Goal: Task Accomplishment & Management: Manage account settings

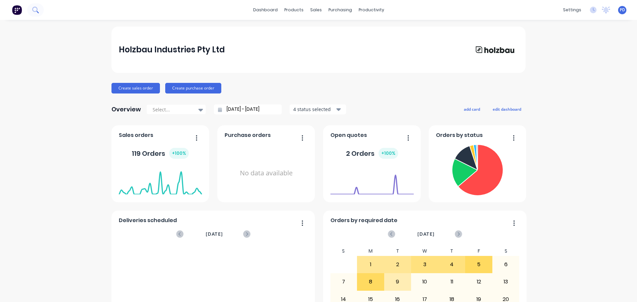
click at [36, 9] on icon at bounding box center [35, 10] width 6 height 6
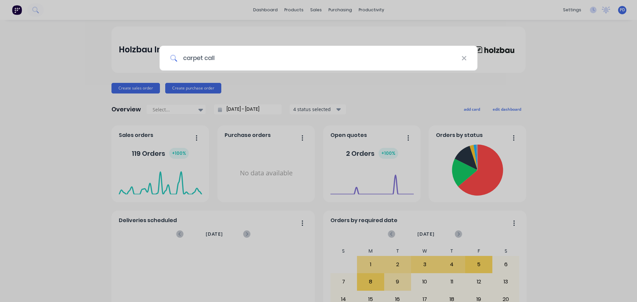
type input "carpet call"
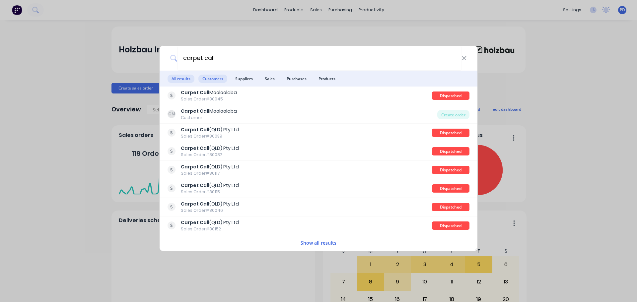
click at [217, 80] on span "Customers" at bounding box center [212, 79] width 29 height 8
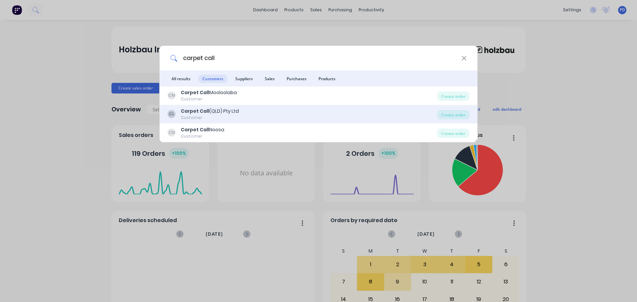
click at [199, 111] on b "Carpet Call" at bounding box center [195, 111] width 29 height 7
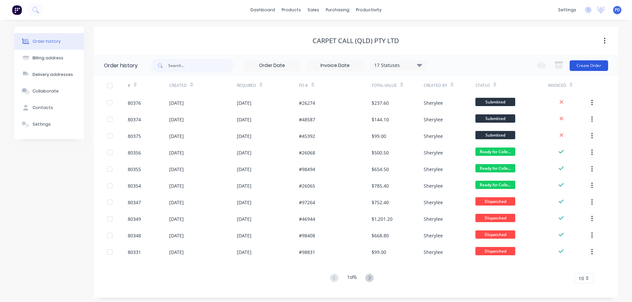
click at [588, 62] on button "Create Order" at bounding box center [588, 65] width 38 height 11
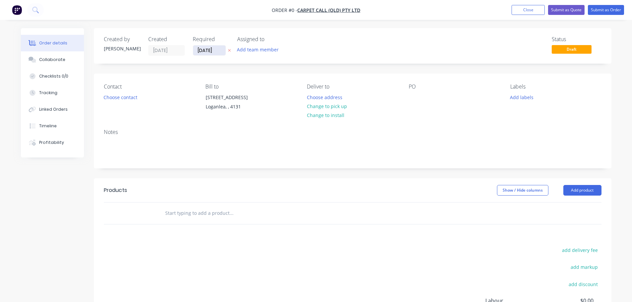
click at [218, 49] on input "[DATE]" at bounding box center [209, 50] width 32 height 10
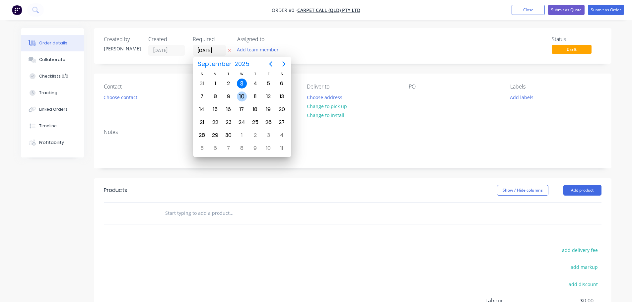
click at [241, 96] on div "10" at bounding box center [242, 97] width 10 height 10
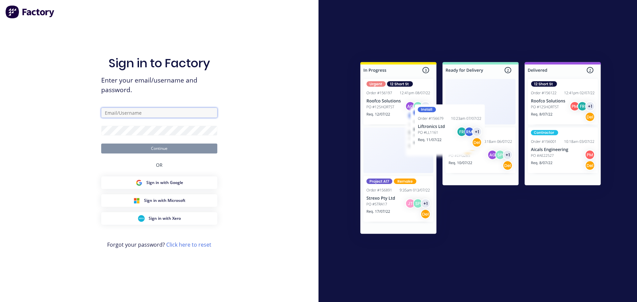
type input "[EMAIL_ADDRESS][DOMAIN_NAME]"
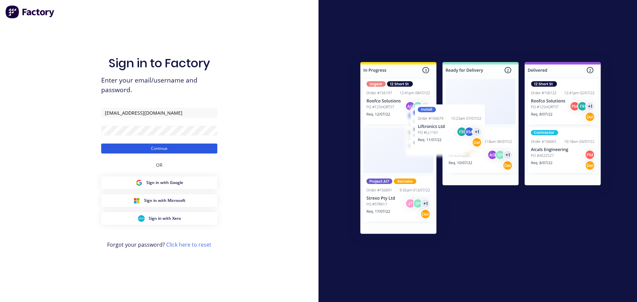
click at [162, 150] on button "Continue" at bounding box center [159, 149] width 116 height 10
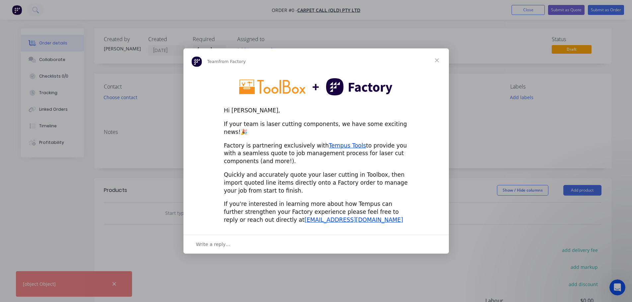
click at [437, 63] on span "Close" at bounding box center [437, 60] width 24 height 24
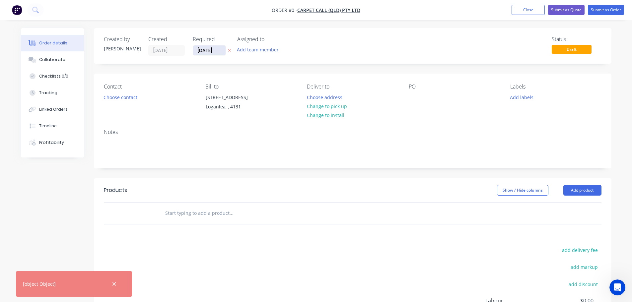
click at [219, 49] on input "[DATE]" at bounding box center [209, 50] width 32 height 10
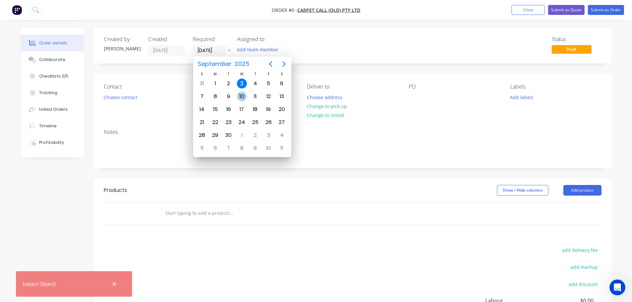
click at [241, 96] on div "10" at bounding box center [242, 97] width 10 height 10
type input "[DATE]"
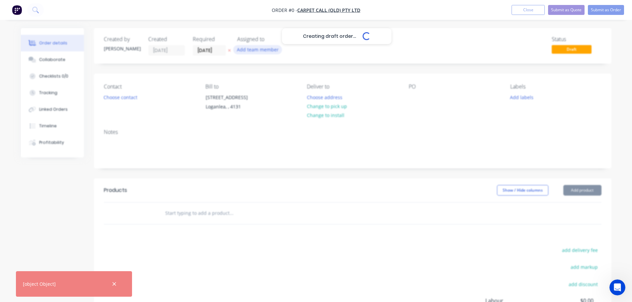
click at [249, 50] on button "Add team member" at bounding box center [257, 49] width 49 height 9
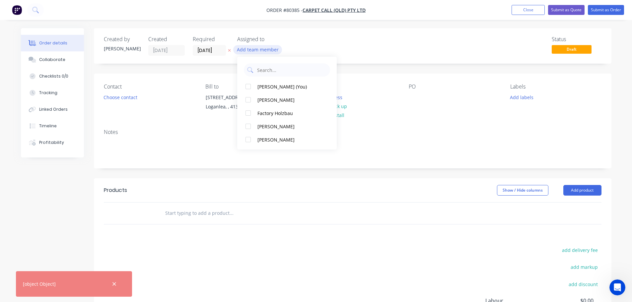
click at [249, 50] on button "Add team member" at bounding box center [257, 49] width 49 height 9
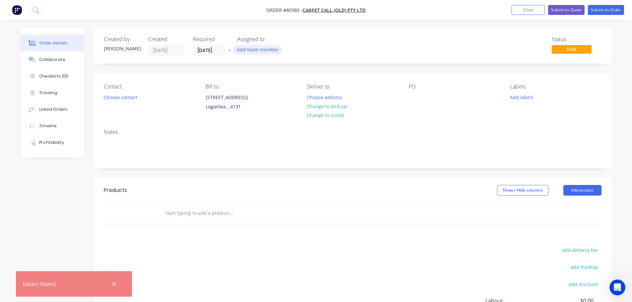
click at [249, 50] on button "Add team member" at bounding box center [257, 49] width 49 height 9
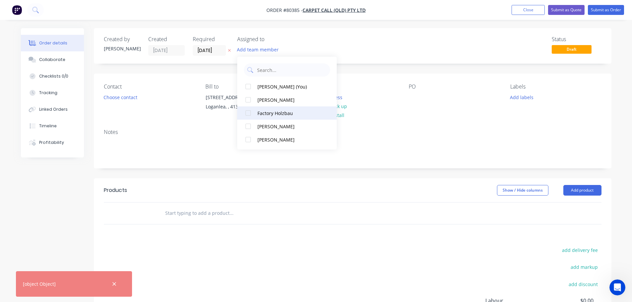
click at [250, 113] on div at bounding box center [247, 112] width 13 height 13
click at [119, 101] on button "Choose contact" at bounding box center [120, 96] width 41 height 9
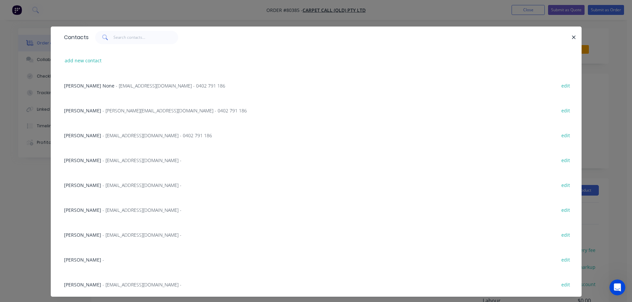
click at [96, 185] on span "[PERSON_NAME]" at bounding box center [82, 185] width 37 height 6
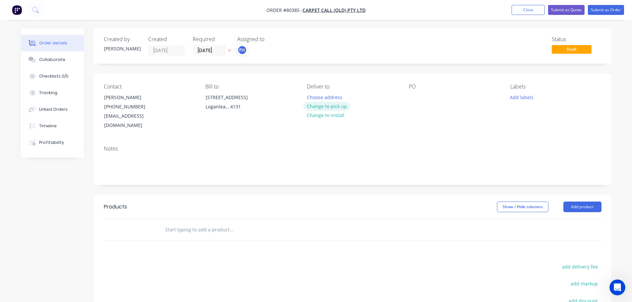
click at [322, 109] on button "Change to pick up" at bounding box center [326, 106] width 47 height 9
click at [412, 100] on div at bounding box center [413, 97] width 11 height 10
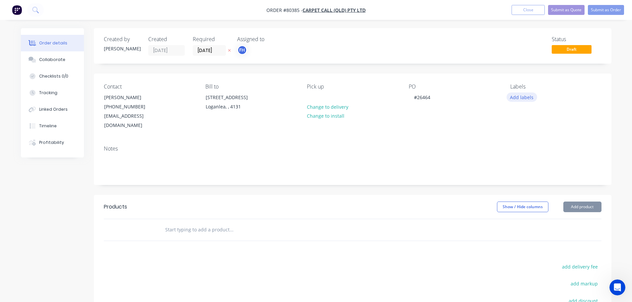
click at [526, 99] on button "Add labels" at bounding box center [521, 96] width 31 height 9
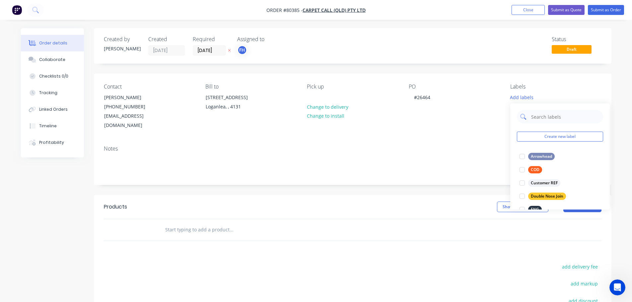
click at [540, 119] on input "text" at bounding box center [564, 116] width 69 height 13
type input "h"
click at [522, 184] on div at bounding box center [521, 182] width 13 height 13
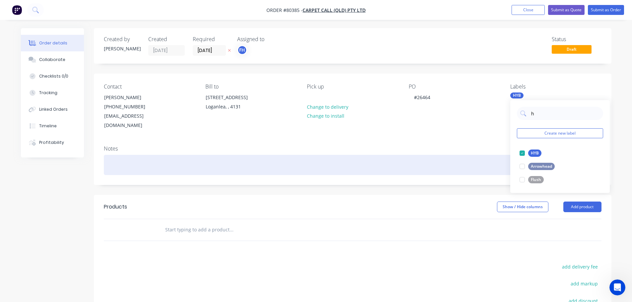
click at [120, 158] on div at bounding box center [352, 165] width 497 height 20
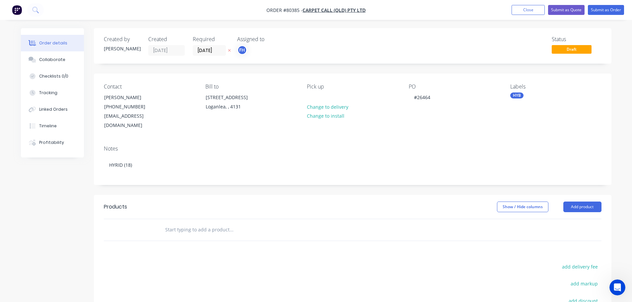
click at [190, 223] on input "text" at bounding box center [231, 229] width 133 height 13
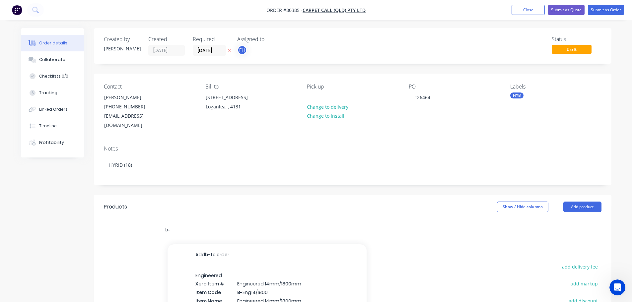
type input "b"
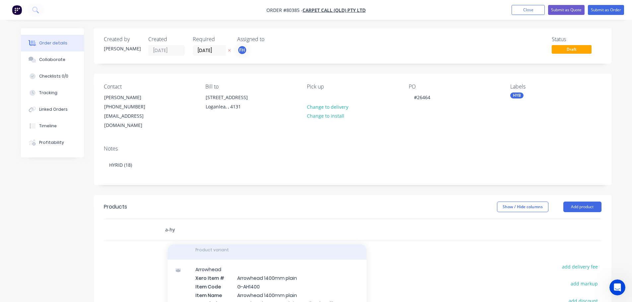
scroll to position [99, 0]
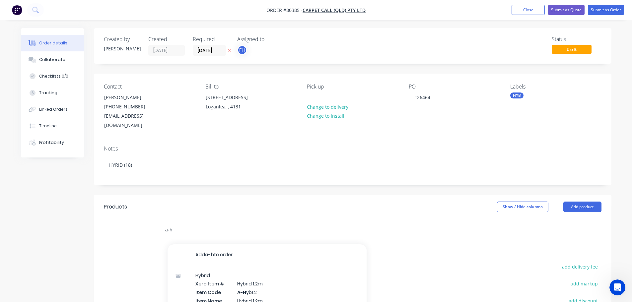
type input "a-h"
click at [216, 276] on div "Hybrid Xero Item # Hybrid 1.2m Item Code A-H yb1.2 Item Name Hybrid 1.2m Descri…" at bounding box center [266, 301] width 199 height 71
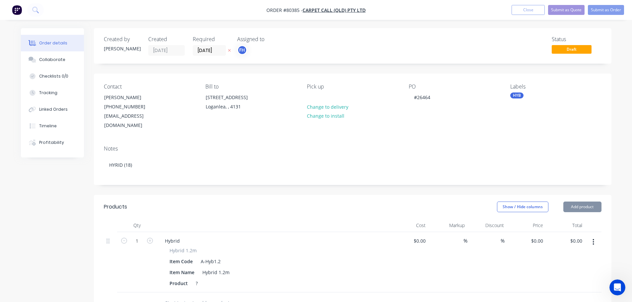
type input "$35.00"
click at [136, 236] on input "1" at bounding box center [136, 241] width 17 height 10
type input "18"
type input "$630.00"
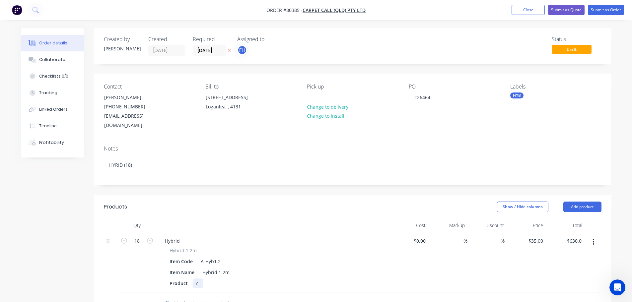
click at [193, 278] on div "?" at bounding box center [198, 283] width 10 height 10
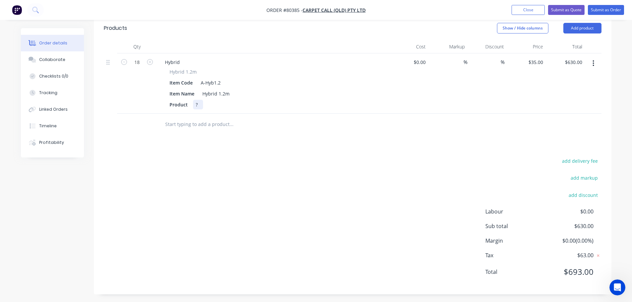
click at [198, 100] on div "?" at bounding box center [198, 105] width 10 height 10
drag, startPoint x: 197, startPoint y: 96, endPoint x: 202, endPoint y: 103, distance: 8.7
click at [200, 100] on div "?" at bounding box center [198, 105] width 10 height 10
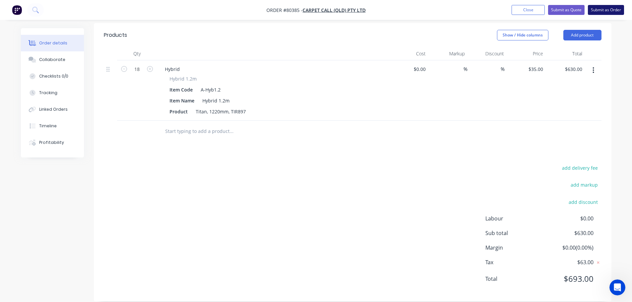
click at [606, 10] on button "Submit as Order" at bounding box center [605, 10] width 36 height 10
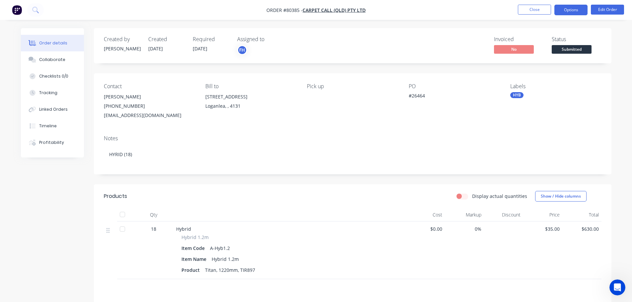
click at [568, 10] on button "Options" at bounding box center [570, 10] width 33 height 11
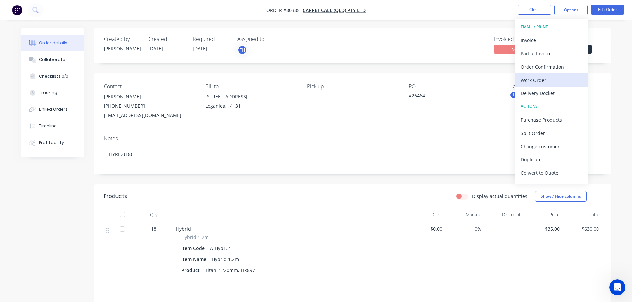
click at [555, 79] on div "Work Order" at bounding box center [550, 80] width 61 height 10
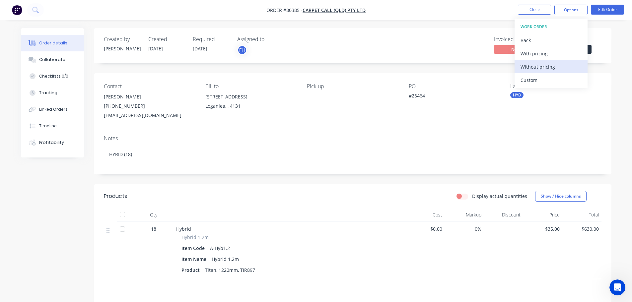
click at [547, 67] on div "Without pricing" at bounding box center [550, 67] width 61 height 10
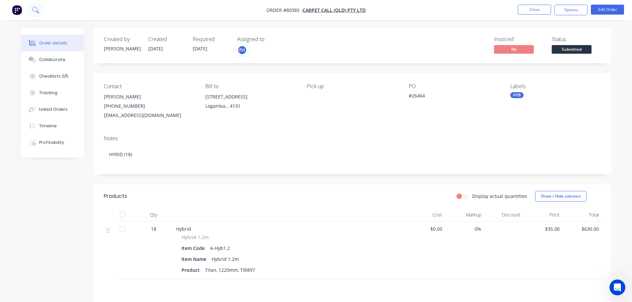
click at [35, 14] on button at bounding box center [35, 9] width 17 height 13
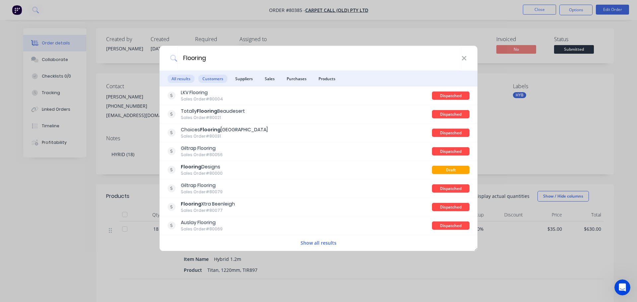
click at [204, 78] on span "Customers" at bounding box center [212, 79] width 29 height 8
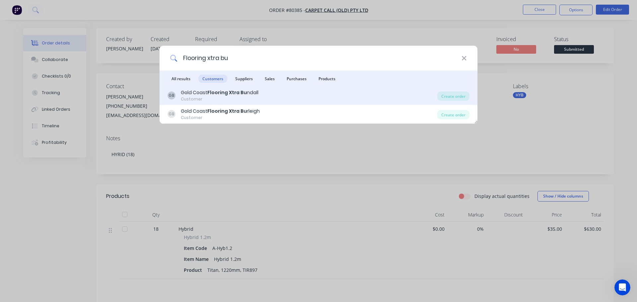
type input "Flooring xtra bu"
click at [210, 92] on b "Flooring Xtra Bu" at bounding box center [226, 92] width 39 height 7
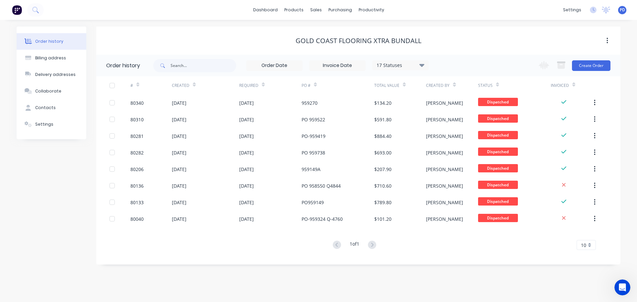
click at [581, 71] on div "Change order status Submitted Unpack Cut Down & Thickness Profile & Substrate &…" at bounding box center [572, 66] width 76 height 22
click at [583, 67] on button "Create Order" at bounding box center [591, 65] width 38 height 11
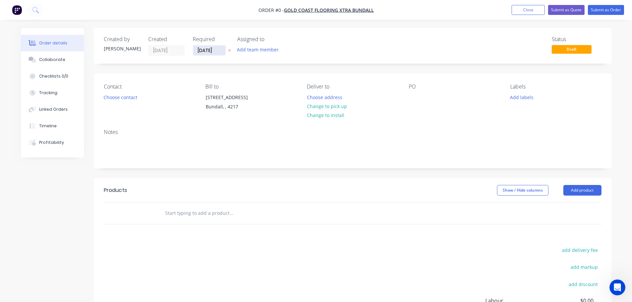
click at [216, 52] on input "[DATE]" at bounding box center [209, 50] width 32 height 10
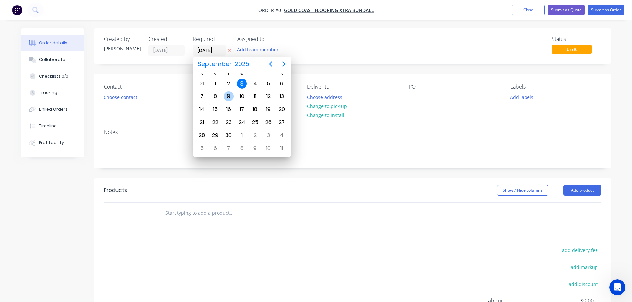
click at [228, 94] on div "9" at bounding box center [228, 97] width 10 height 10
type input "[DATE]"
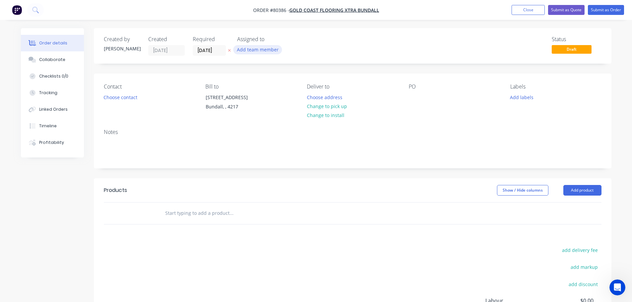
click at [245, 49] on button "Add team member" at bounding box center [257, 49] width 49 height 9
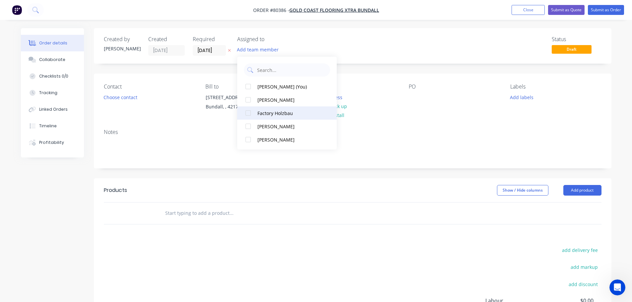
drag, startPoint x: 250, startPoint y: 115, endPoint x: 135, endPoint y: 99, distance: 116.1
click at [250, 115] on div at bounding box center [247, 112] width 13 height 13
click at [127, 97] on button "Choose contact" at bounding box center [120, 96] width 41 height 9
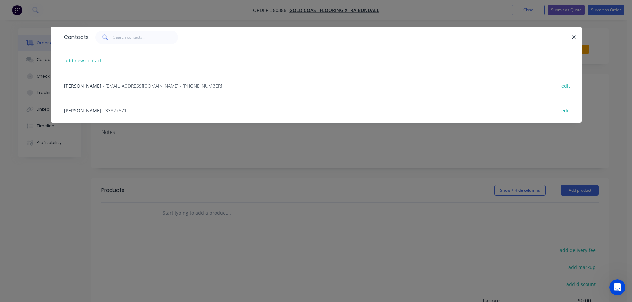
click at [84, 87] on span "[PERSON_NAME]" at bounding box center [82, 86] width 37 height 6
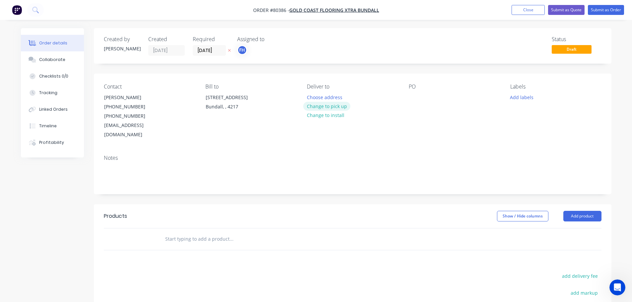
click at [320, 108] on button "Change to pick up" at bounding box center [326, 106] width 47 height 9
click at [415, 93] on div at bounding box center [413, 97] width 11 height 10
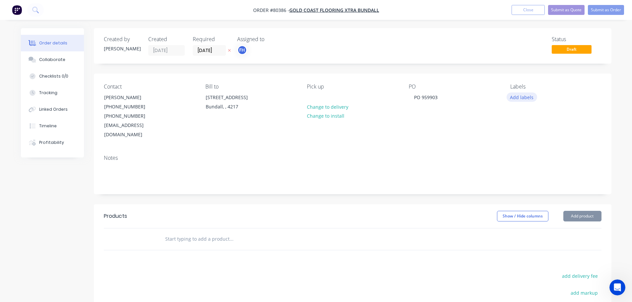
click at [521, 95] on button "Add labels" at bounding box center [521, 96] width 31 height 9
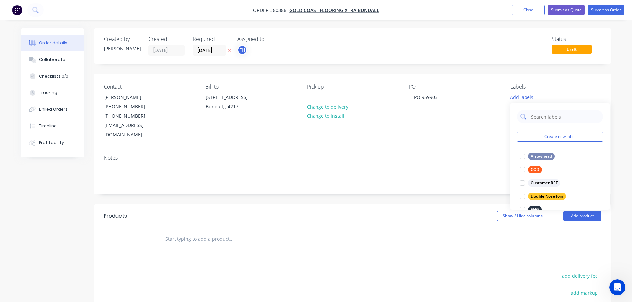
click at [542, 116] on input "text" at bounding box center [564, 116] width 69 height 13
type input "hy"
click at [521, 156] on div at bounding box center [521, 156] width 13 height 13
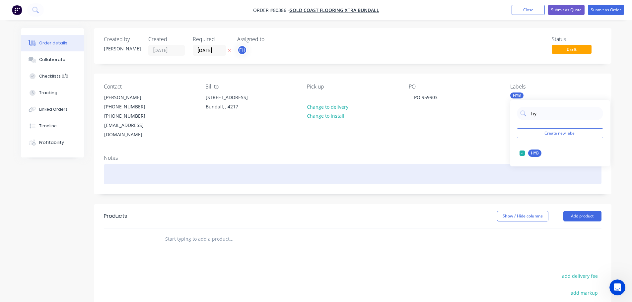
click at [144, 170] on div at bounding box center [352, 174] width 497 height 20
click at [125, 165] on div "HYBRID(7)" at bounding box center [352, 174] width 497 height 20
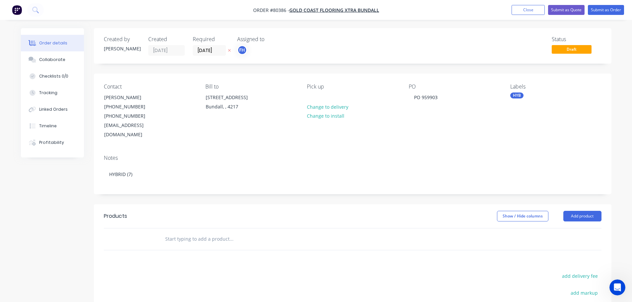
click at [174, 232] on input "text" at bounding box center [231, 238] width 133 height 13
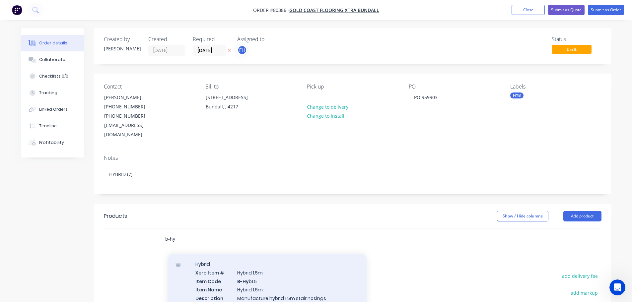
type input "b-hy"
click at [214, 274] on div "Hybrid Xero Item # Hybrid 1.5m Item Code B-Hy b1.5 Item Name Hybrid 1.5m Descri…" at bounding box center [266, 289] width 199 height 71
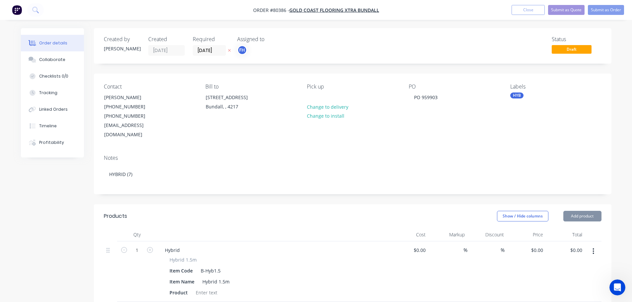
type input "$39.00"
click at [199, 288] on div at bounding box center [206, 293] width 27 height 10
click at [148, 247] on icon "button" at bounding box center [150, 250] width 6 height 6
type input "2"
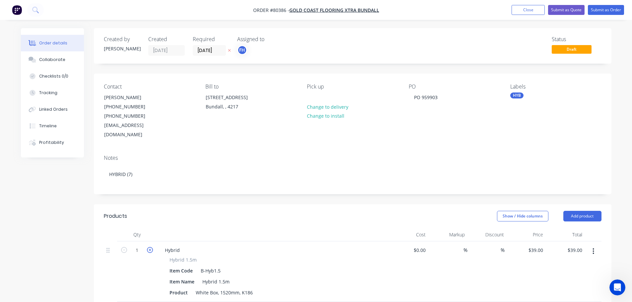
type input "$78.00"
click at [148, 247] on icon "button" at bounding box center [150, 250] width 6 height 6
type input "4"
type input "$117.00"
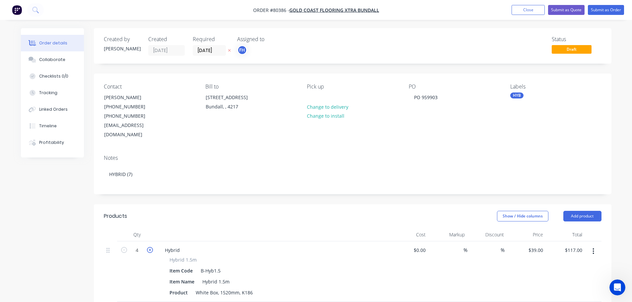
click at [148, 247] on icon "button" at bounding box center [150, 250] width 6 height 6
type input "5"
type input "$156.00"
click at [148, 247] on icon "button" at bounding box center [150, 250] width 6 height 6
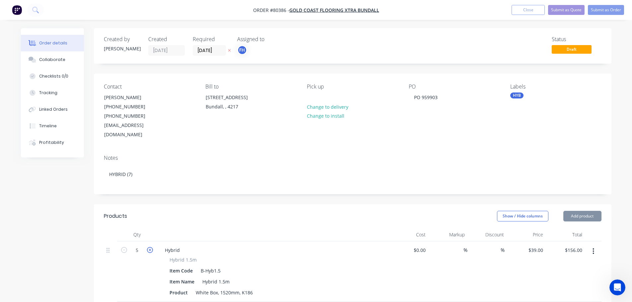
type input "7"
type input "$273.00"
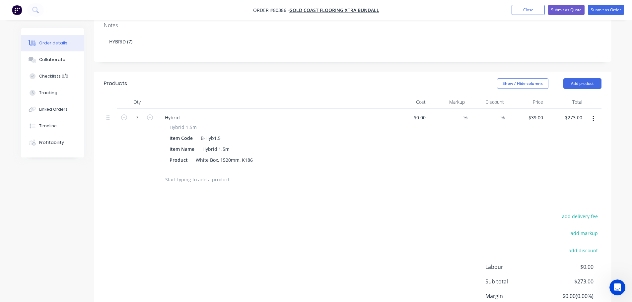
click at [186, 173] on input "text" at bounding box center [231, 179] width 133 height 13
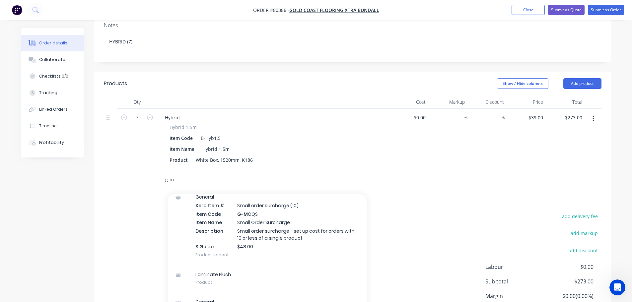
scroll to position [257, 0]
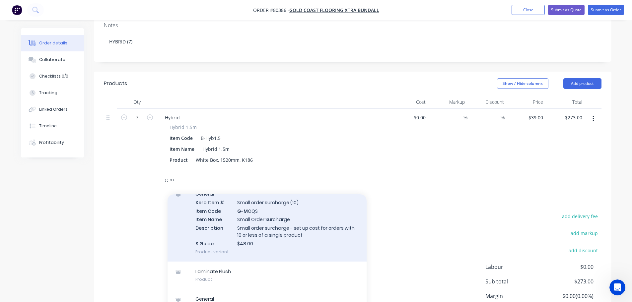
type input "g-m"
click at [252, 215] on div "General Xero Item # Small order surcharge (10) Item Code G-M OQS Item Name Smal…" at bounding box center [266, 223] width 199 height 78
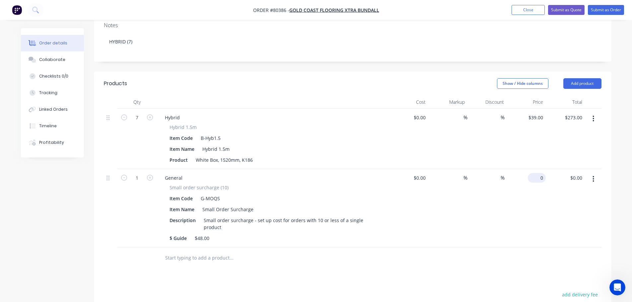
click at [541, 173] on input "0" at bounding box center [537, 178] width 15 height 10
type input "$48.00"
click at [597, 9] on button "Submit as Order" at bounding box center [605, 10] width 36 height 10
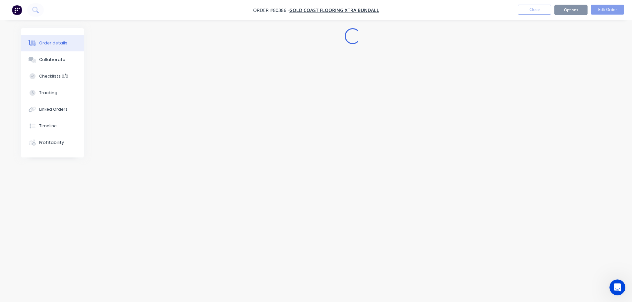
scroll to position [0, 0]
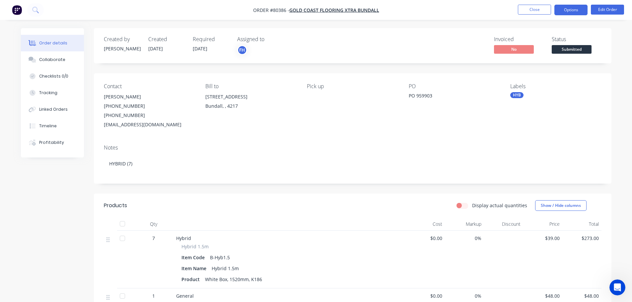
click at [585, 10] on button "Options" at bounding box center [570, 10] width 33 height 11
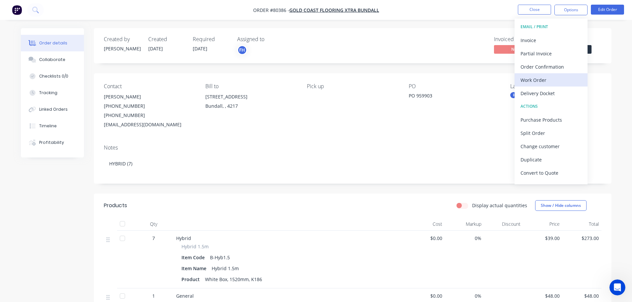
click at [541, 83] on div "Work Order" at bounding box center [550, 80] width 61 height 10
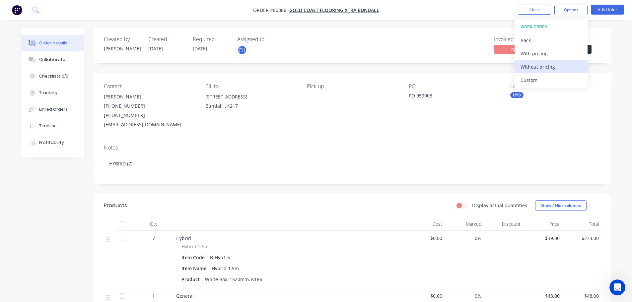
click at [534, 70] on div "Without pricing" at bounding box center [550, 67] width 61 height 10
click at [32, 10] on icon at bounding box center [34, 9] width 5 height 5
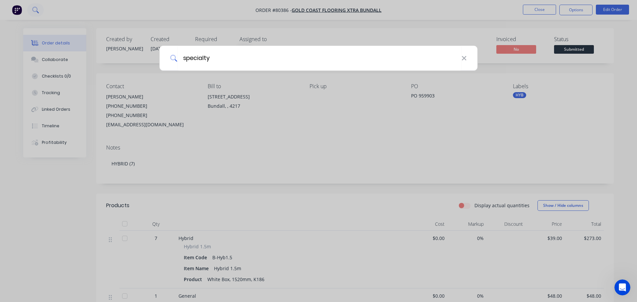
type input "specialty"
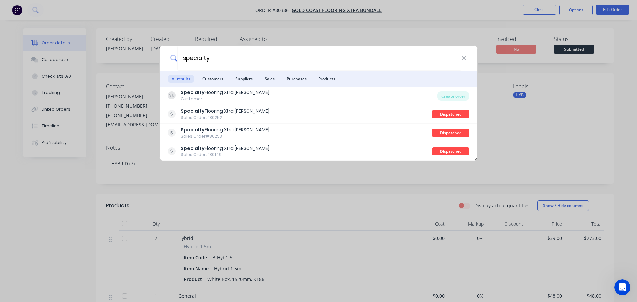
click at [213, 81] on span "Customers" at bounding box center [212, 79] width 29 height 8
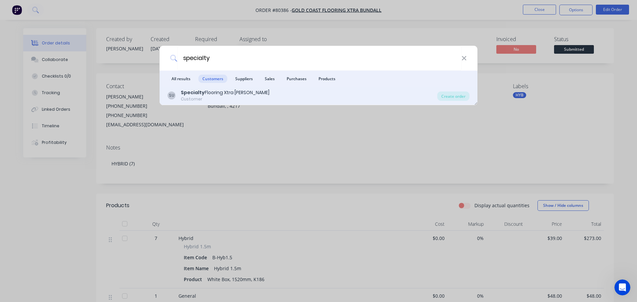
click at [226, 92] on div "Specialty Flooring Xtra [PERSON_NAME]" at bounding box center [225, 92] width 89 height 7
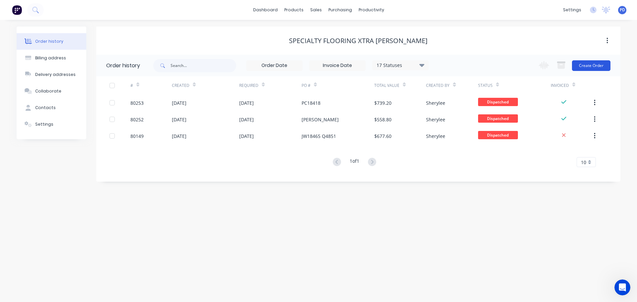
click at [595, 61] on button "Create Order" at bounding box center [591, 65] width 38 height 11
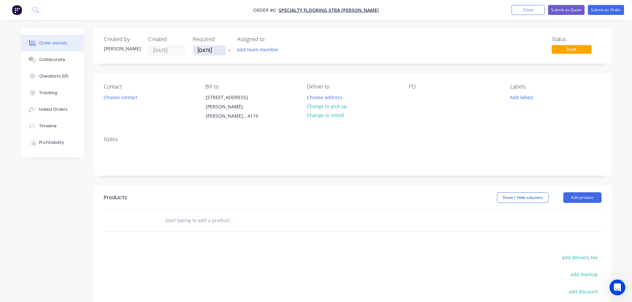
click at [218, 50] on input "[DATE]" at bounding box center [209, 50] width 32 height 10
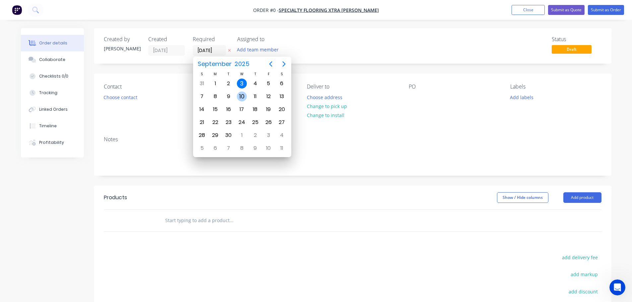
click at [242, 97] on div "10" at bounding box center [242, 97] width 10 height 10
type input "[DATE]"
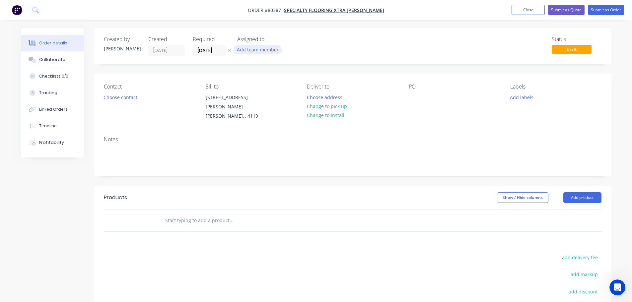
click at [246, 52] on button "Add team member" at bounding box center [257, 49] width 49 height 9
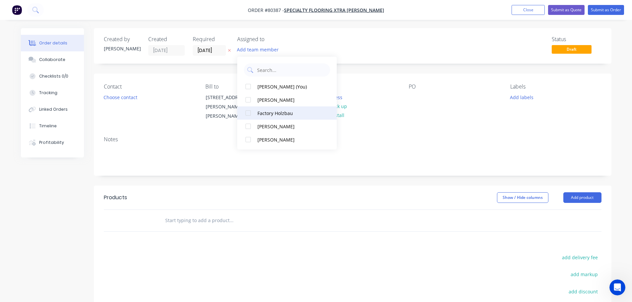
click at [246, 114] on div at bounding box center [247, 112] width 13 height 13
click at [120, 101] on button "Choose contact" at bounding box center [120, 96] width 41 height 9
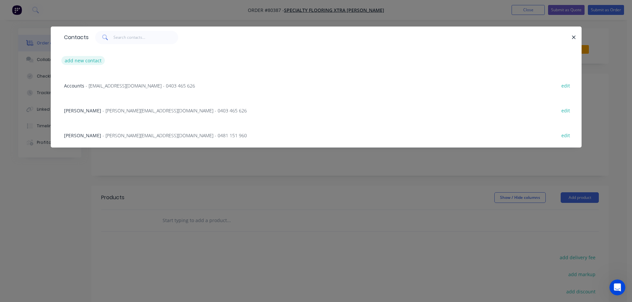
click at [75, 58] on button "add new contact" at bounding box center [83, 60] width 44 height 9
select select "AU"
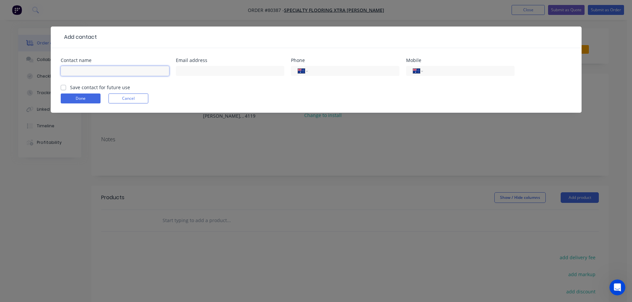
click at [86, 75] on input "text" at bounding box center [115, 71] width 108 height 10
type input "[PERSON_NAME]"
click at [194, 73] on input "text" at bounding box center [230, 71] width 108 height 10
type input "[PERSON_NAME][EMAIL_ADDRESS][DOMAIN_NAME]"
click at [464, 73] on input "tel" at bounding box center [467, 71] width 80 height 8
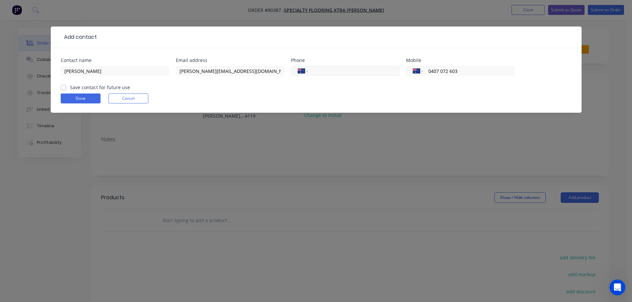
type input "0407 072 603"
click at [327, 74] on input "tel" at bounding box center [352, 71] width 80 height 8
type input "[PHONE_NUMBER]"
click at [70, 87] on label "Save contact for future use" at bounding box center [100, 87] width 60 height 7
click at [61, 87] on input "Save contact for future use" at bounding box center [63, 87] width 5 height 6
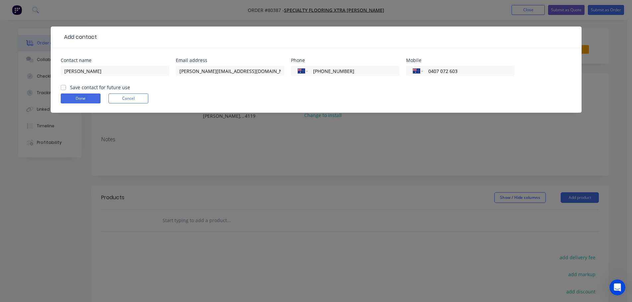
checkbox input "true"
click at [69, 98] on button "Done" at bounding box center [81, 98] width 40 height 10
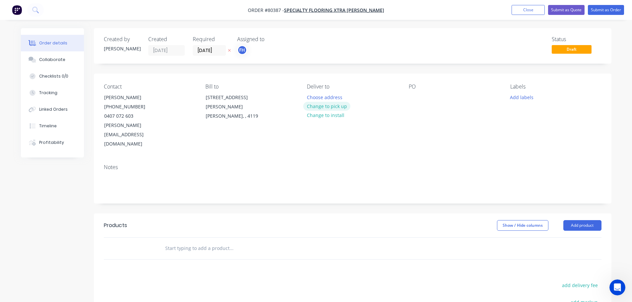
click at [334, 108] on button "Change to pick up" at bounding box center [326, 106] width 47 height 9
click at [411, 96] on div at bounding box center [413, 97] width 11 height 10
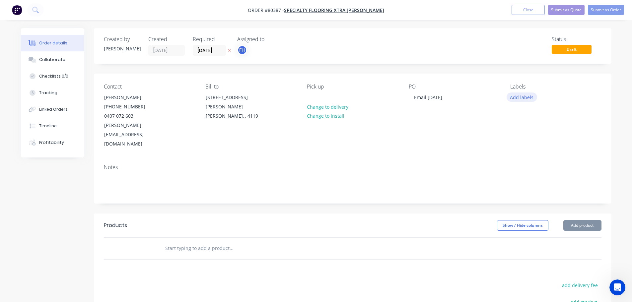
click at [522, 100] on button "Add labels" at bounding box center [521, 96] width 31 height 9
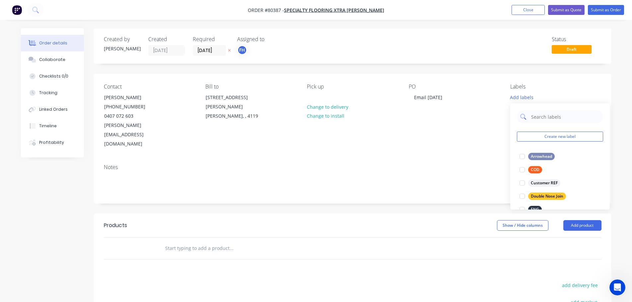
click at [538, 117] on input "text" at bounding box center [564, 116] width 69 height 13
type input "LVT"
drag, startPoint x: 521, startPoint y: 155, endPoint x: 480, endPoint y: 181, distance: 48.3
click at [521, 155] on div at bounding box center [521, 156] width 13 height 13
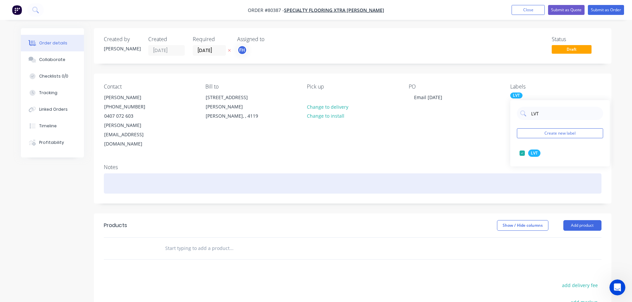
click at [109, 173] on div at bounding box center [352, 183] width 497 height 20
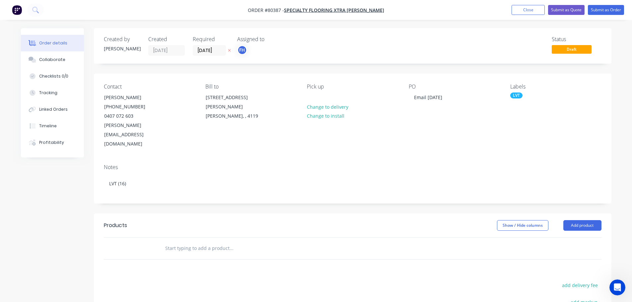
click at [173, 242] on input "text" at bounding box center [231, 248] width 133 height 13
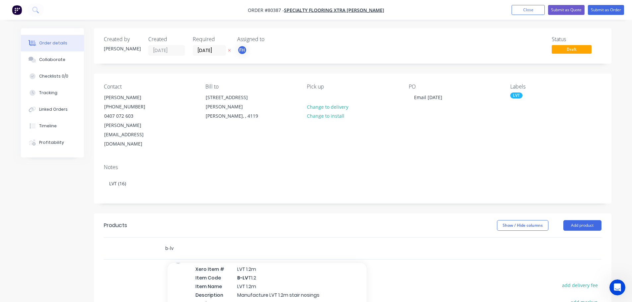
type input "b-lv"
click at [216, 264] on div "LVT Xero Item # LVT 1.2m Item Code B-LV T1.2 Item Name LVT 1.2m Description Man…" at bounding box center [266, 286] width 199 height 71
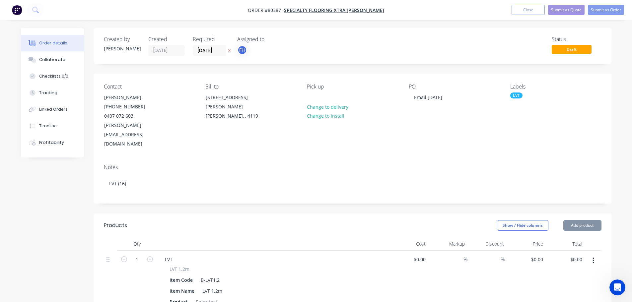
type input "$42.00"
click at [141, 255] on input "1" at bounding box center [136, 260] width 17 height 10
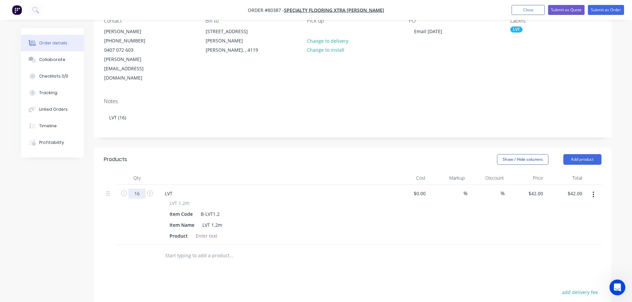
scroll to position [66, 0]
type input "16"
type input "$672.00"
click at [198, 231] on div at bounding box center [206, 236] width 27 height 10
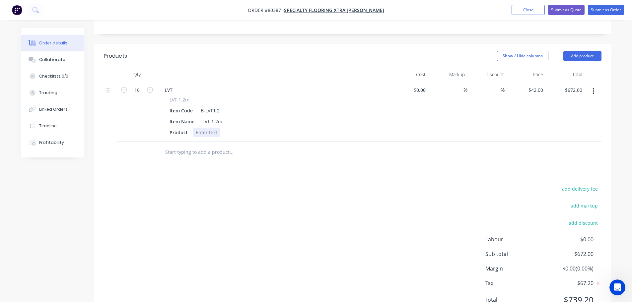
scroll to position [181, 0]
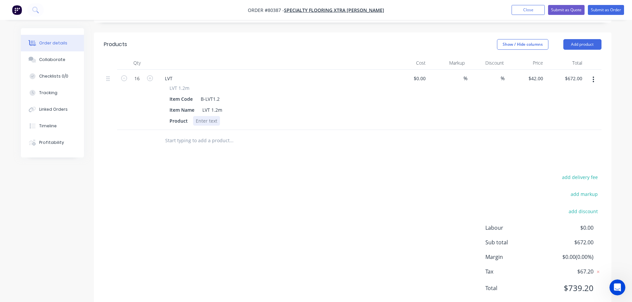
click at [204, 116] on div at bounding box center [206, 121] width 27 height 10
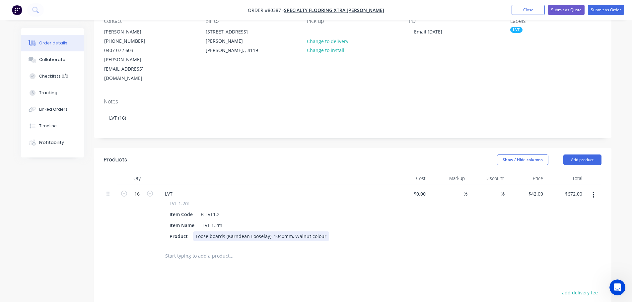
scroll to position [0, 0]
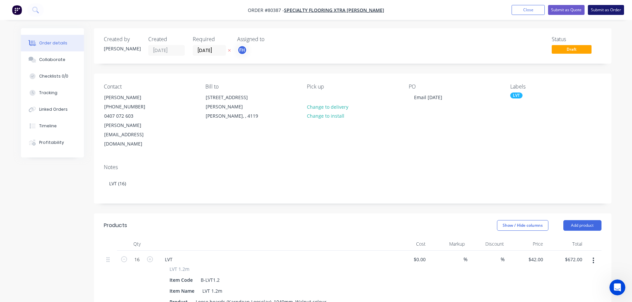
click at [605, 8] on button "Submit as Order" at bounding box center [605, 10] width 36 height 10
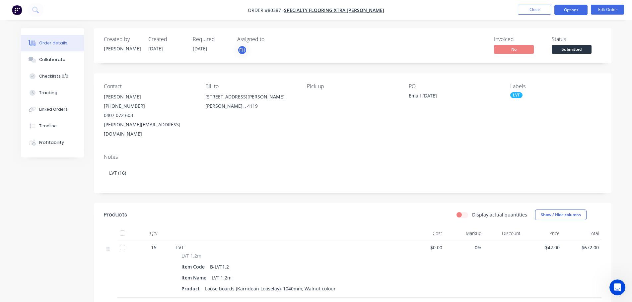
click at [579, 9] on button "Options" at bounding box center [570, 10] width 33 height 11
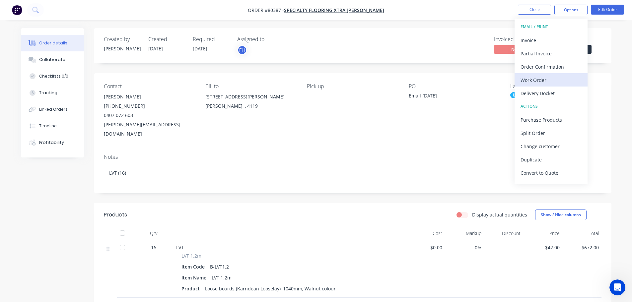
click at [539, 79] on div "Work Order" at bounding box center [550, 80] width 61 height 10
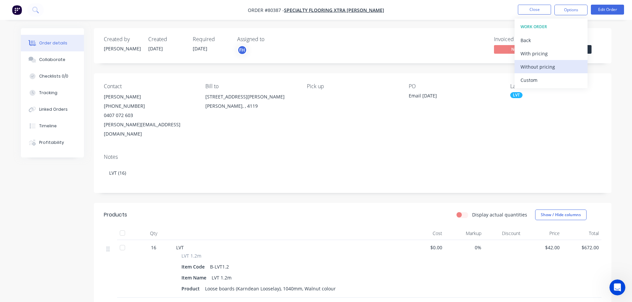
click at [537, 72] on button "Without pricing" at bounding box center [550, 66] width 73 height 13
click at [35, 7] on icon at bounding box center [34, 9] width 5 height 5
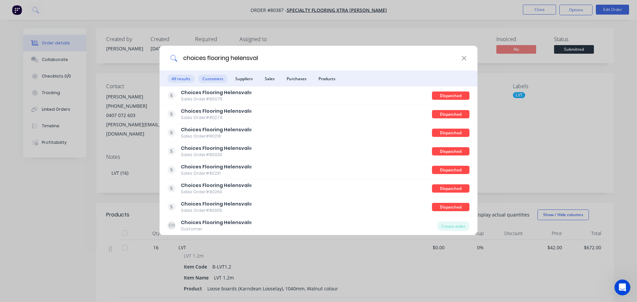
type input "choices flooring helensval"
click at [208, 80] on span "Customers" at bounding box center [212, 79] width 29 height 8
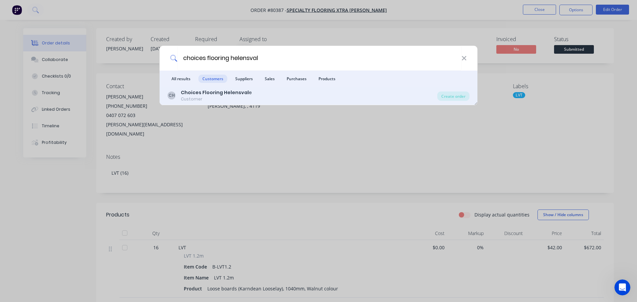
click at [197, 95] on b "Choices Flooring Helensval" at bounding box center [215, 92] width 68 height 7
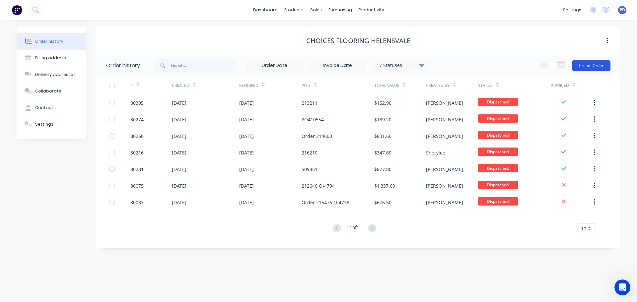
click at [594, 68] on button "Create Order" at bounding box center [591, 65] width 38 height 11
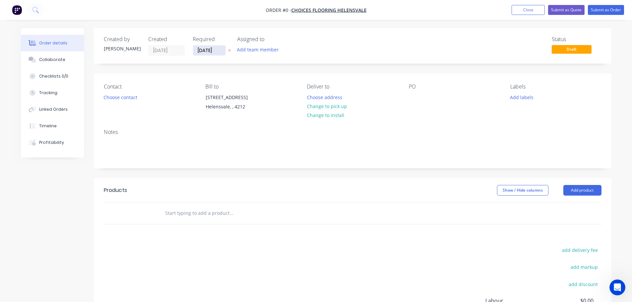
click at [216, 54] on input "[DATE]" at bounding box center [209, 50] width 32 height 10
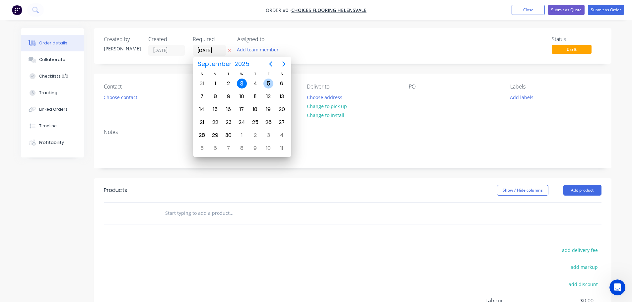
click at [265, 83] on div "5" at bounding box center [268, 84] width 10 height 10
type input "[DATE]"
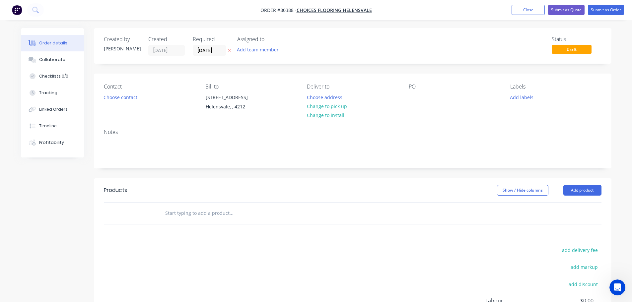
click at [256, 52] on button "Add team member" at bounding box center [257, 49] width 49 height 9
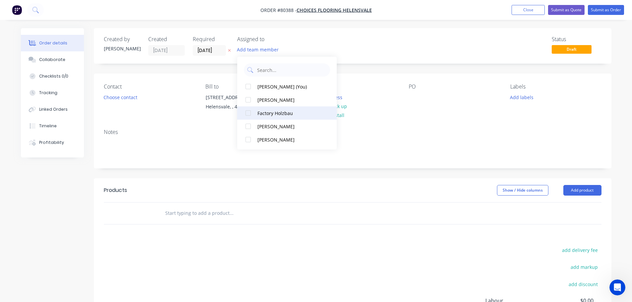
click at [247, 114] on div at bounding box center [247, 112] width 13 height 13
click at [131, 98] on button "Choose contact" at bounding box center [120, 96] width 41 height 9
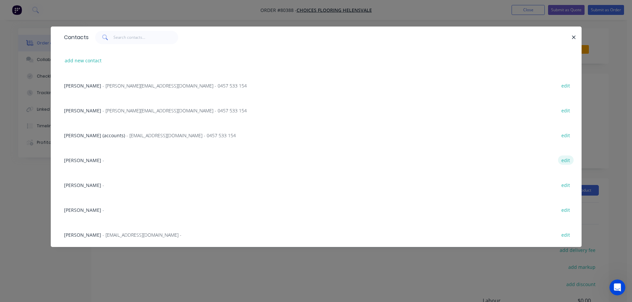
click at [566, 160] on button "edit" at bounding box center [566, 159] width 16 height 9
select select "AU"
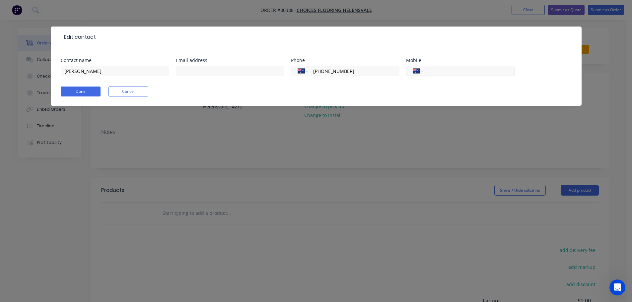
click at [461, 75] on input "tel" at bounding box center [467, 71] width 80 height 8
type input "0400 800 687"
click at [88, 91] on button "Done" at bounding box center [81, 92] width 40 height 10
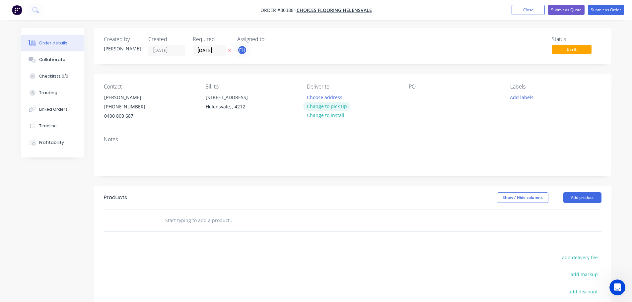
click at [334, 106] on button "Change to pick up" at bounding box center [326, 106] width 47 height 9
click at [412, 100] on div at bounding box center [413, 97] width 11 height 10
click at [520, 96] on button "Add labels" at bounding box center [521, 96] width 31 height 9
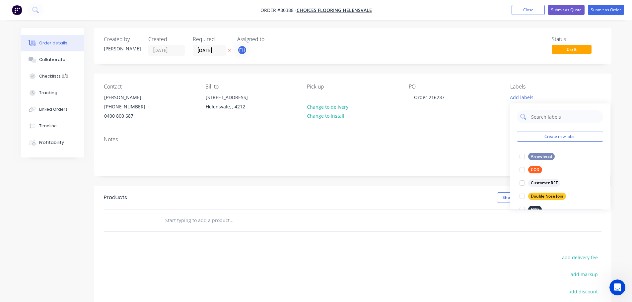
click at [551, 115] on input "text" at bounding box center [564, 116] width 69 height 13
type input "lvt"
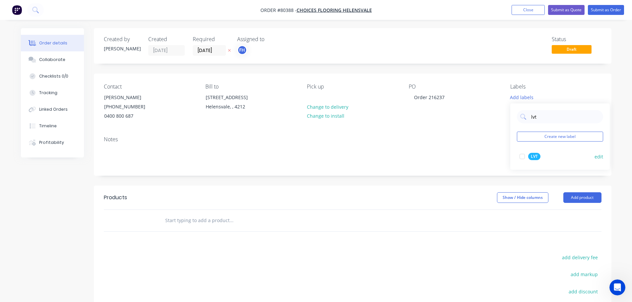
click at [521, 158] on div at bounding box center [521, 156] width 13 height 13
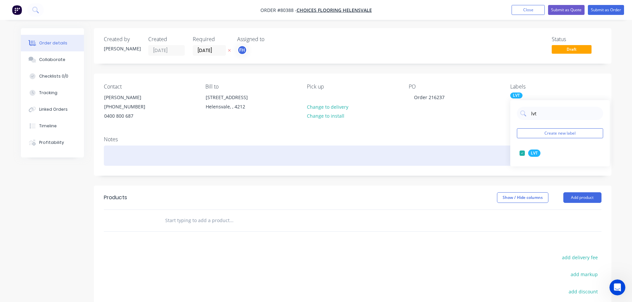
click at [123, 155] on div at bounding box center [352, 156] width 497 height 20
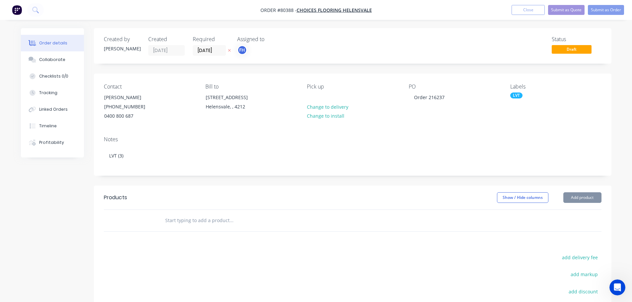
click at [178, 223] on input "text" at bounding box center [231, 220] width 133 height 13
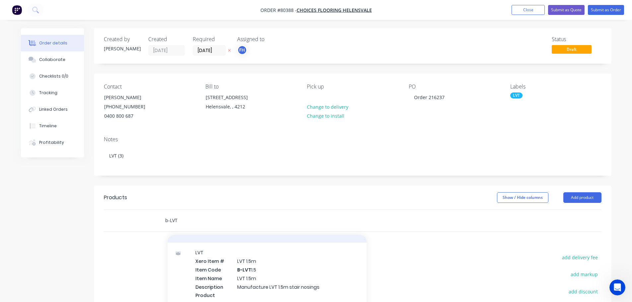
scroll to position [99, 0]
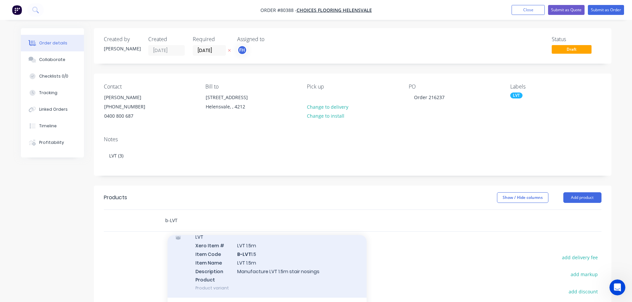
type input "b-LVT"
click at [235, 268] on div "LVT Xero Item # LVT 1.5m Item Code B-LVT 1.5 Item Name LVT 1.5m Description Man…" at bounding box center [266, 262] width 199 height 71
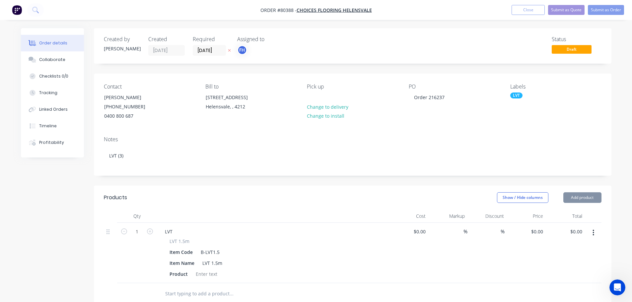
type input "$46.00"
click at [148, 229] on icon "button" at bounding box center [150, 231] width 6 height 6
type input "2"
type input "$92.00"
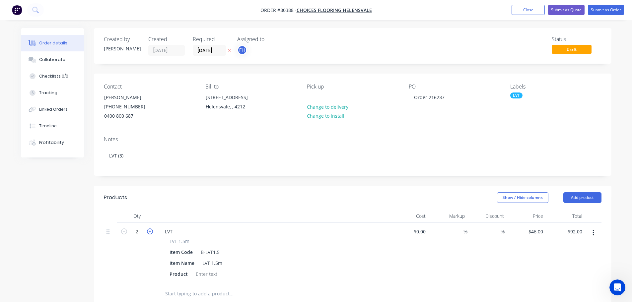
click at [148, 229] on icon "button" at bounding box center [150, 231] width 6 height 6
type input "3"
type input "$138.00"
click at [199, 271] on div at bounding box center [206, 274] width 27 height 10
click at [202, 275] on div at bounding box center [206, 274] width 27 height 10
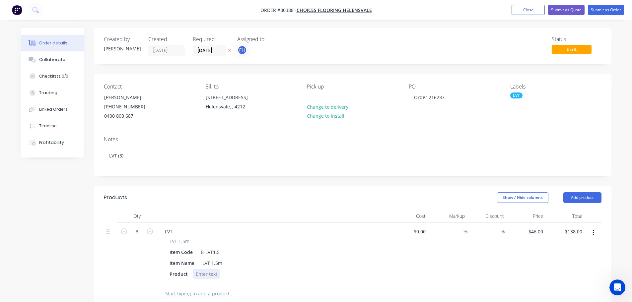
click at [201, 274] on div at bounding box center [206, 274] width 27 height 10
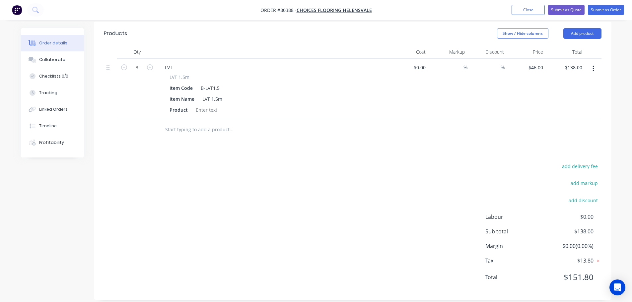
scroll to position [166, 0]
click at [199, 109] on div at bounding box center [206, 108] width 27 height 10
click at [203, 124] on input "text" at bounding box center [231, 127] width 133 height 13
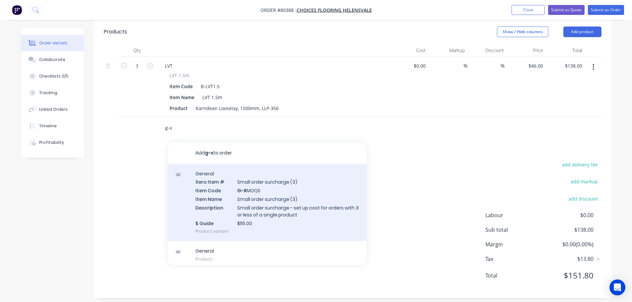
type input "g-x"
click at [266, 208] on div "General Xero Item # Small order surcharge (3) Item Code G-X MOQS Item Name Smal…" at bounding box center [266, 203] width 199 height 78
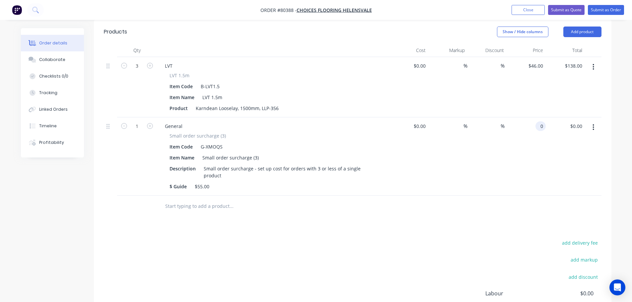
click at [537, 123] on div "0 0" at bounding box center [540, 126] width 10 height 10
type input "$55.00"
click at [473, 196] on div at bounding box center [352, 207] width 497 height 22
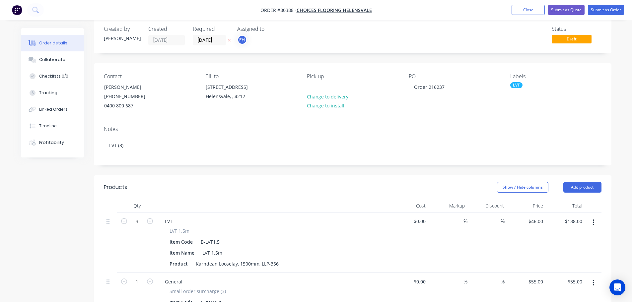
scroll to position [0, 0]
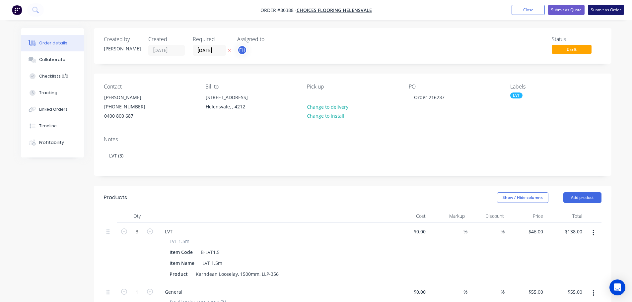
click at [597, 9] on button "Submit as Order" at bounding box center [605, 10] width 36 height 10
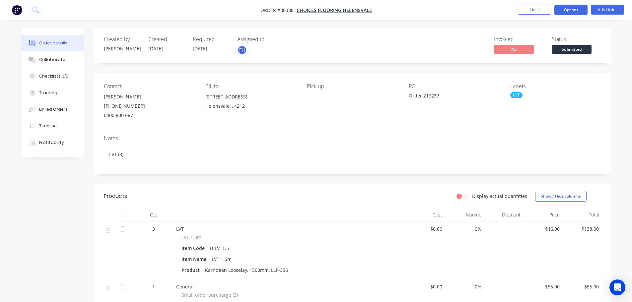
click at [569, 11] on button "Options" at bounding box center [570, 10] width 33 height 11
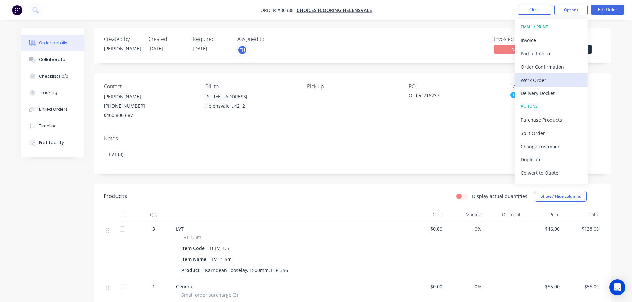
click at [531, 82] on div "Work Order" at bounding box center [550, 80] width 61 height 10
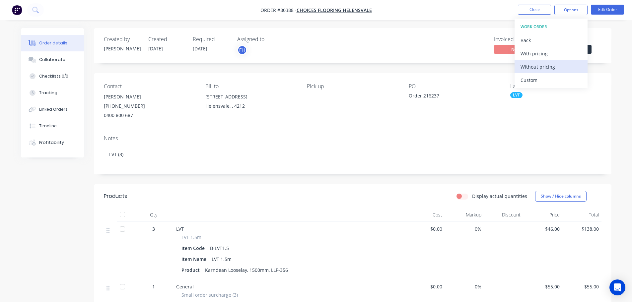
click at [527, 69] on div "Without pricing" at bounding box center [550, 67] width 61 height 10
click at [34, 8] on icon at bounding box center [35, 10] width 6 height 6
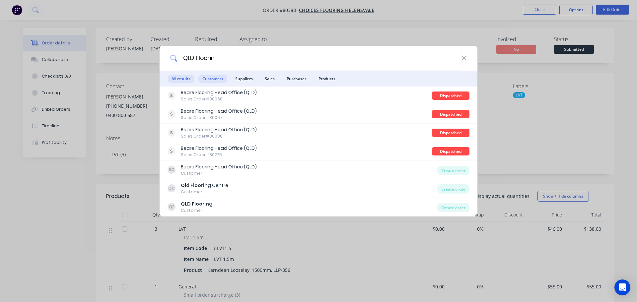
type input "QLD Floorin"
click at [216, 81] on span "Customers" at bounding box center [212, 79] width 29 height 8
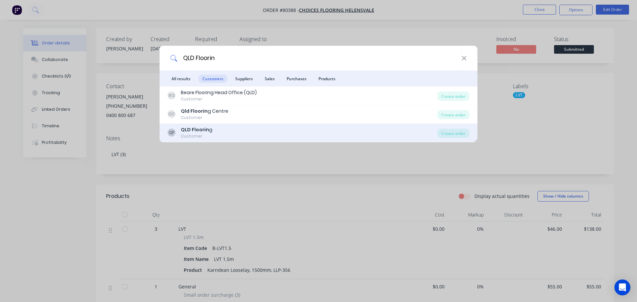
click at [203, 132] on b "QLD Floorin" at bounding box center [195, 129] width 28 height 7
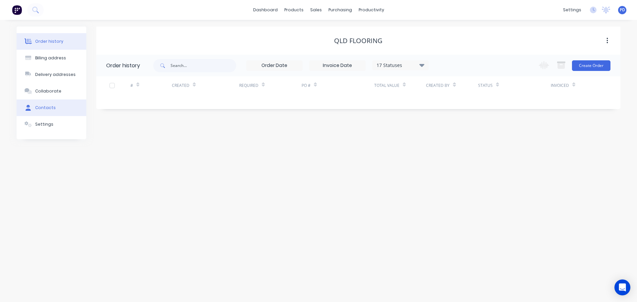
click at [50, 107] on div "Contacts" at bounding box center [45, 108] width 21 height 6
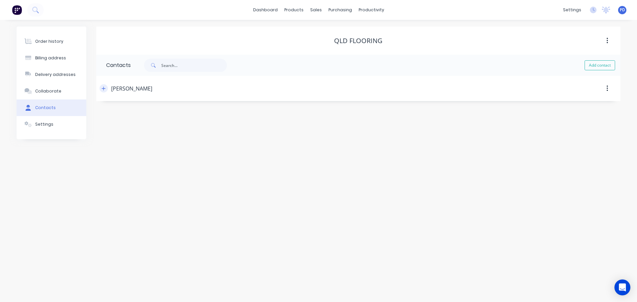
click at [102, 89] on icon "button" at bounding box center [103, 88] width 4 height 5
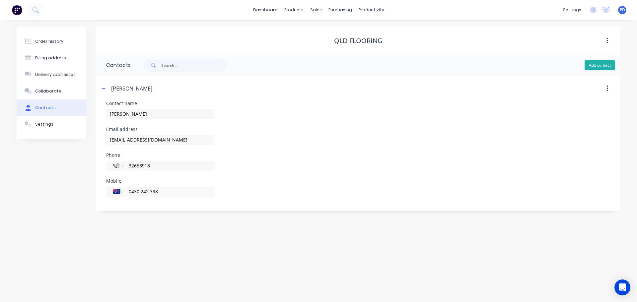
click at [601, 66] on button "Add contact" at bounding box center [599, 65] width 31 height 10
select select "AU"
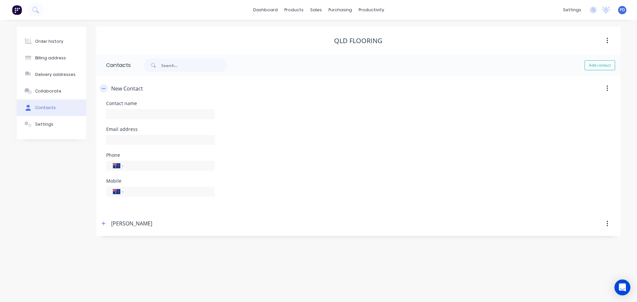
click at [105, 88] on icon "button" at bounding box center [103, 88] width 4 height 5
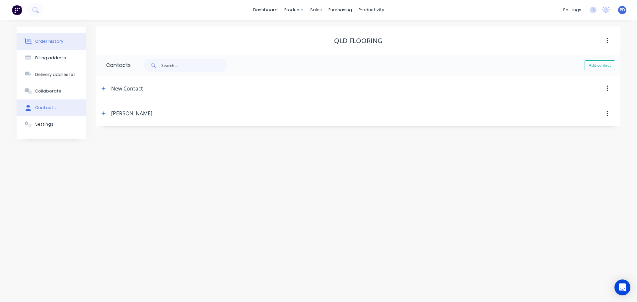
click at [49, 39] on div "Order history" at bounding box center [49, 41] width 28 height 6
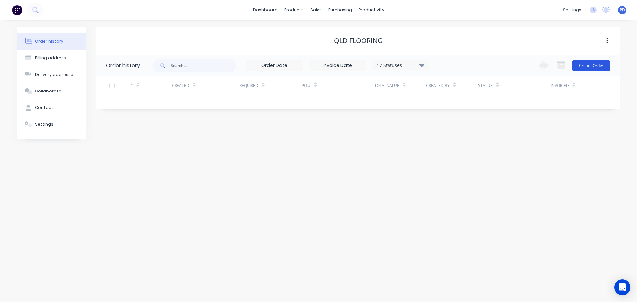
click at [586, 62] on button "Create Order" at bounding box center [591, 65] width 38 height 11
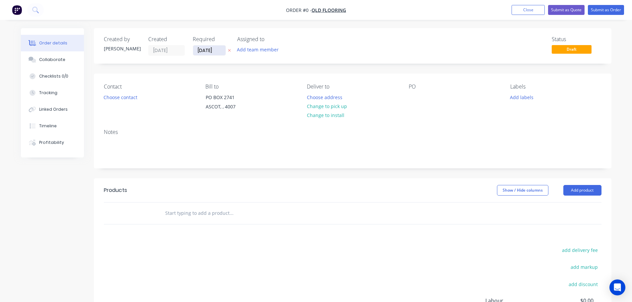
click at [220, 49] on input "[DATE]" at bounding box center [209, 50] width 32 height 10
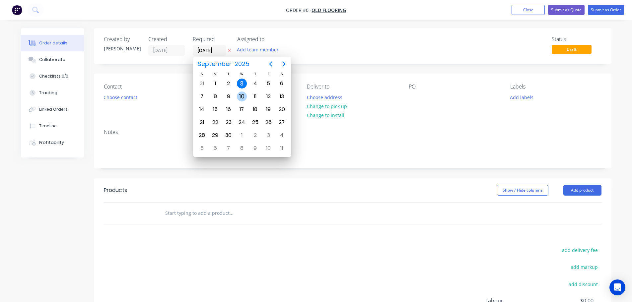
click at [242, 100] on div "10" at bounding box center [242, 97] width 10 height 10
type input "[DATE]"
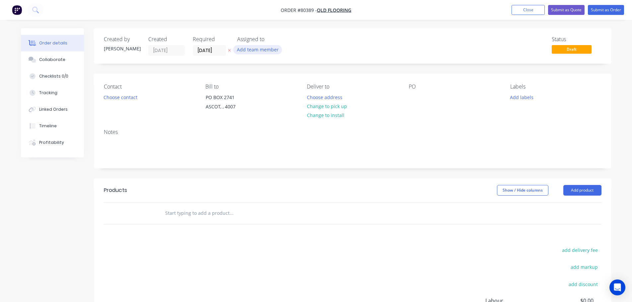
click at [250, 49] on button "Add team member" at bounding box center [257, 49] width 49 height 9
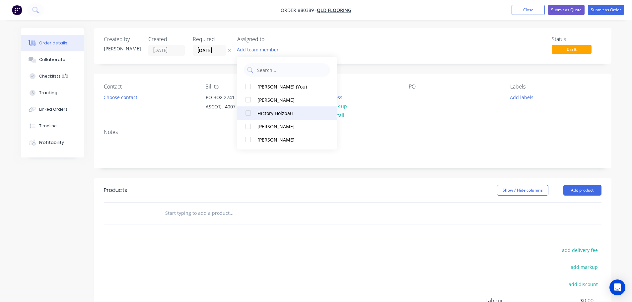
click at [248, 112] on div at bounding box center [247, 112] width 13 height 13
click at [114, 96] on button "Choose contact" at bounding box center [120, 96] width 41 height 9
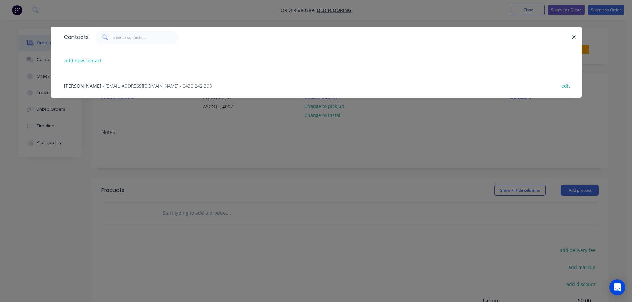
click at [107, 86] on span "- info@qldflooring.com.au - 0430 242 398" at bounding box center [156, 86] width 109 height 6
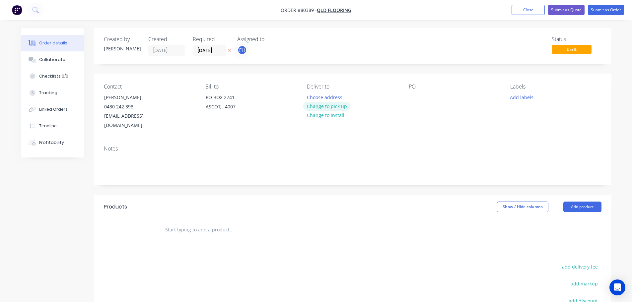
click at [335, 108] on button "Change to pick up" at bounding box center [326, 106] width 47 height 9
click at [413, 94] on div at bounding box center [413, 97] width 11 height 10
click at [316, 95] on div at bounding box center [312, 97] width 11 height 10
click at [413, 97] on div at bounding box center [413, 97] width 11 height 10
click at [525, 100] on button "Add labels" at bounding box center [521, 96] width 31 height 9
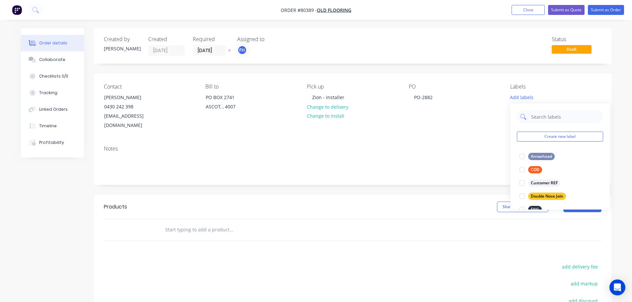
click at [533, 117] on input "text" at bounding box center [564, 116] width 69 height 13
type input "lvt"
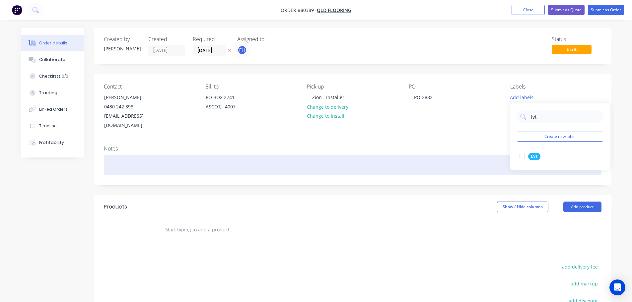
drag, startPoint x: 521, startPoint y: 157, endPoint x: 367, endPoint y: 149, distance: 154.0
click at [521, 157] on div at bounding box center [521, 156] width 13 height 13
click at [132, 158] on div at bounding box center [352, 165] width 497 height 20
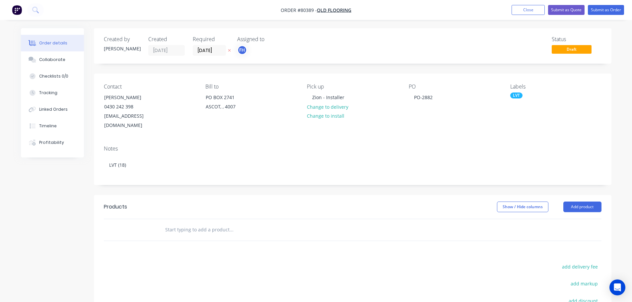
click at [176, 223] on input "text" at bounding box center [231, 229] width 133 height 13
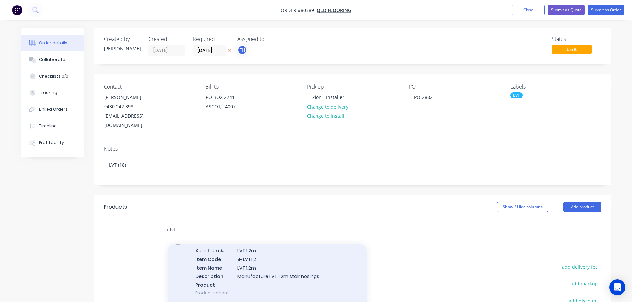
scroll to position [66, 0]
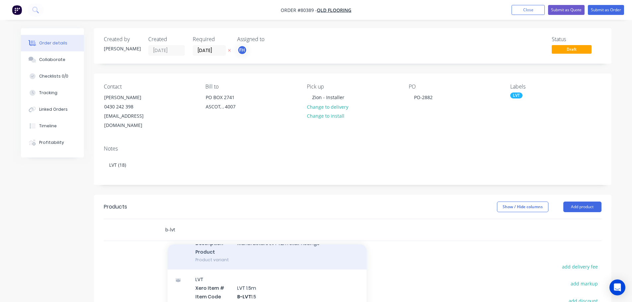
type input "b-lvt"
click at [214, 283] on div "LVT Xero Item # LVT 1.5m Item Code B-LVT 1.5 Item Name LVT 1.5m Description Man…" at bounding box center [266, 305] width 199 height 71
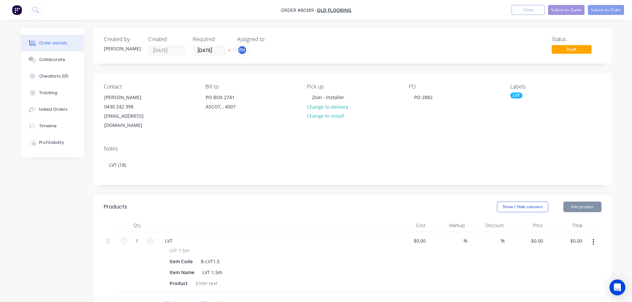
type input "$46.00"
click at [151, 238] on icon "button" at bounding box center [150, 241] width 6 height 6
type input "2"
type input "$92.00"
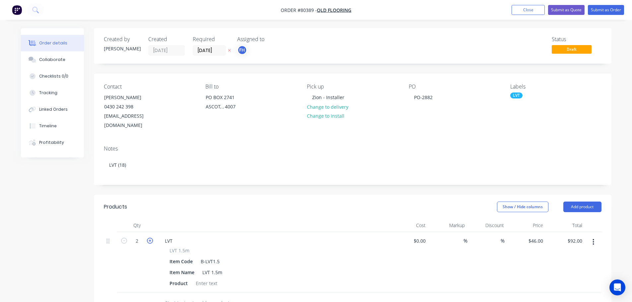
click at [151, 238] on icon "button" at bounding box center [150, 241] width 6 height 6
type input "5"
type input "$138.00"
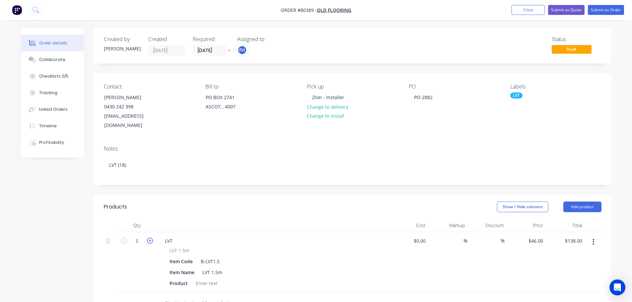
click at [151, 238] on icon "button" at bounding box center [150, 241] width 6 height 6
type input "6"
type input "$230.00"
click at [151, 238] on icon "button" at bounding box center [150, 241] width 6 height 6
type input "7"
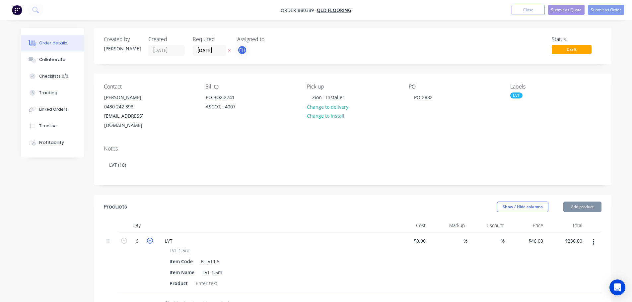
type input "$276.00"
click at [151, 238] on icon "button" at bounding box center [150, 241] width 6 height 6
type input "8"
type input "$322.00"
click at [151, 238] on icon "button" at bounding box center [150, 241] width 6 height 6
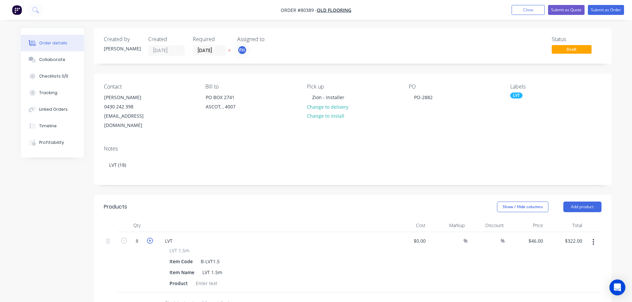
type input "9"
type input "$414.00"
click at [151, 238] on icon "button" at bounding box center [150, 241] width 6 height 6
type input "10"
type input "$460.00"
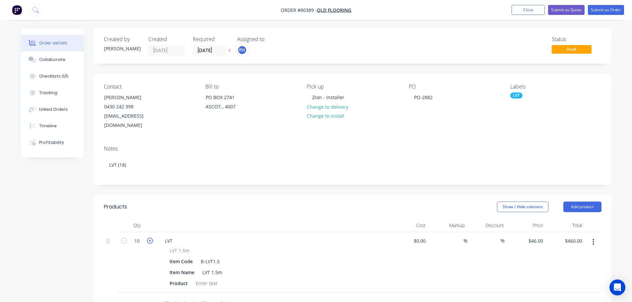
click at [151, 238] on icon "button" at bounding box center [150, 241] width 6 height 6
type input "12"
type input "$506.00"
click at [151, 238] on icon "button" at bounding box center [150, 241] width 6 height 6
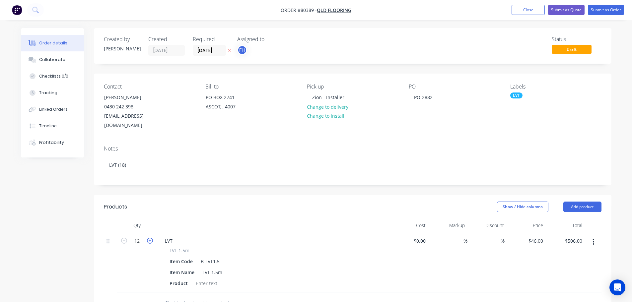
type input "13"
type input "$552.00"
click at [151, 238] on icon "button" at bounding box center [150, 241] width 6 height 6
type input "14"
type input "$598.00"
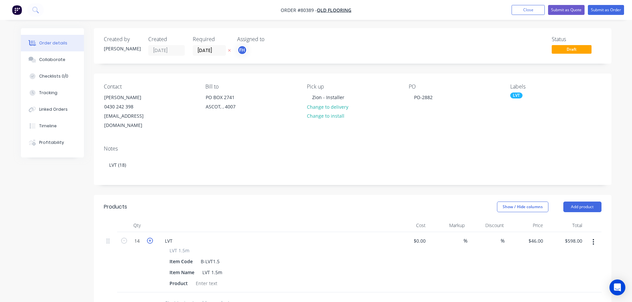
click at [151, 238] on icon "button" at bounding box center [150, 241] width 6 height 6
type input "15"
type input "$644.00"
click at [151, 238] on icon "button" at bounding box center [150, 241] width 6 height 6
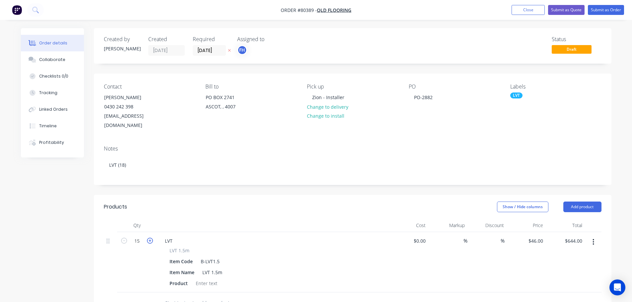
type input "17"
type input "$736.00"
click at [151, 238] on icon "button" at bounding box center [150, 241] width 6 height 6
type input "18"
type input "$828.00"
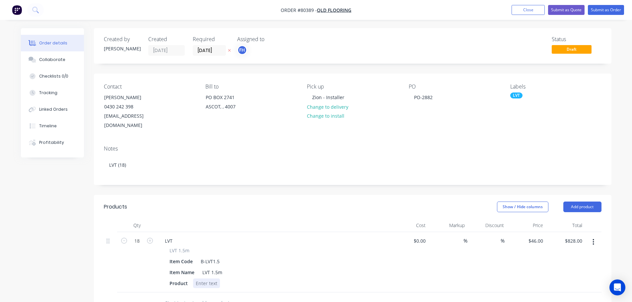
click at [206, 278] on div at bounding box center [206, 283] width 27 height 10
click at [262, 278] on div "New Forest, 1524mm, Classic oak" at bounding box center [232, 283] width 78 height 10
click at [602, 8] on button "Submit as Order" at bounding box center [605, 10] width 36 height 10
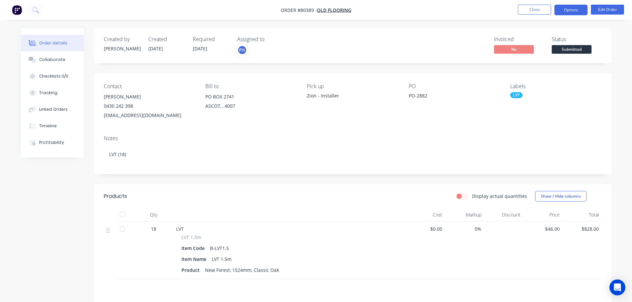
click at [569, 10] on button "Options" at bounding box center [570, 10] width 33 height 11
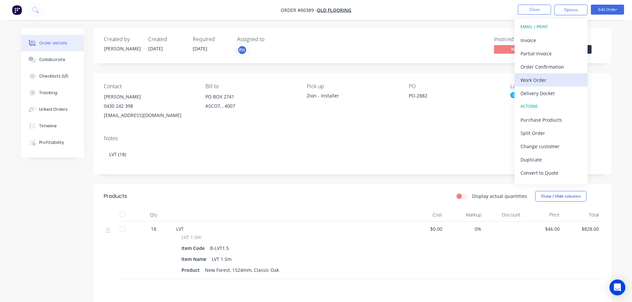
click at [530, 79] on div "Work Order" at bounding box center [550, 80] width 61 height 10
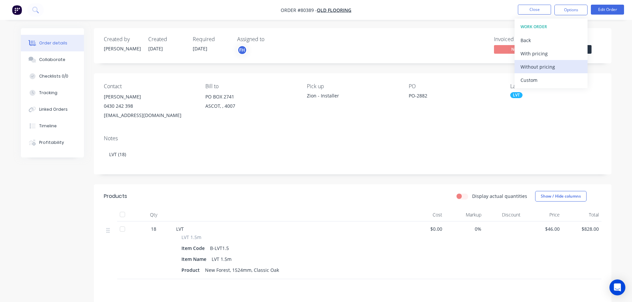
click at [529, 70] on div "Without pricing" at bounding box center [550, 67] width 61 height 10
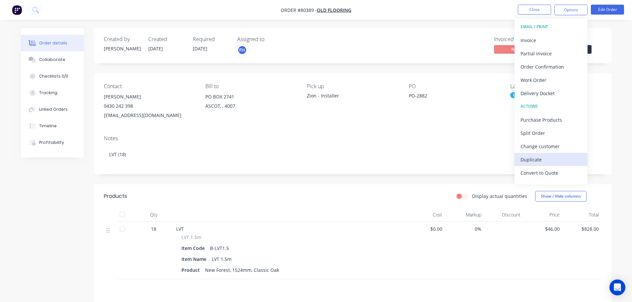
click at [536, 157] on div "Duplicate" at bounding box center [550, 160] width 61 height 10
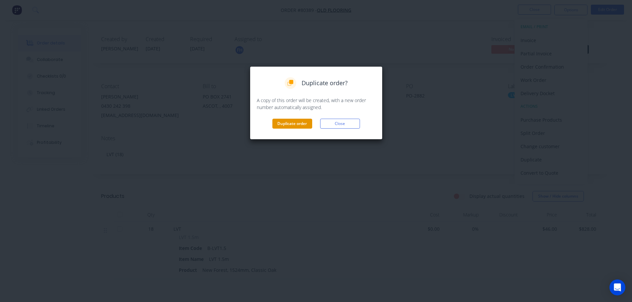
click at [292, 124] on button "Duplicate order" at bounding box center [292, 124] width 40 height 10
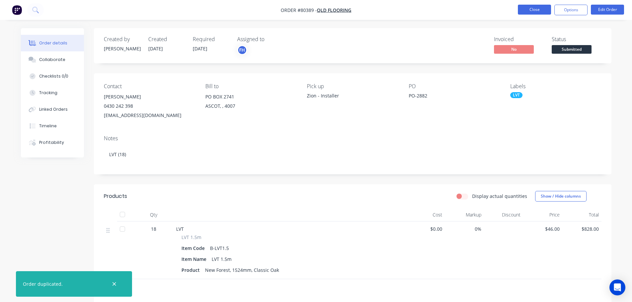
click at [542, 7] on button "Close" at bounding box center [534, 10] width 33 height 10
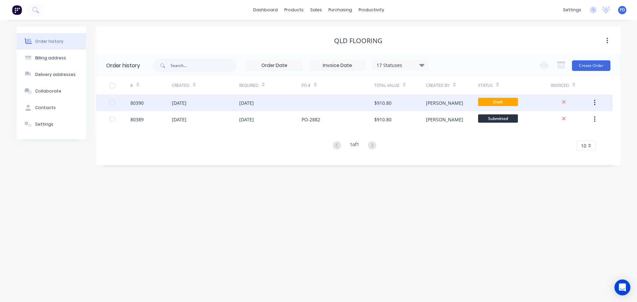
click at [185, 104] on div "03 Sep 2025" at bounding box center [179, 102] width 15 height 7
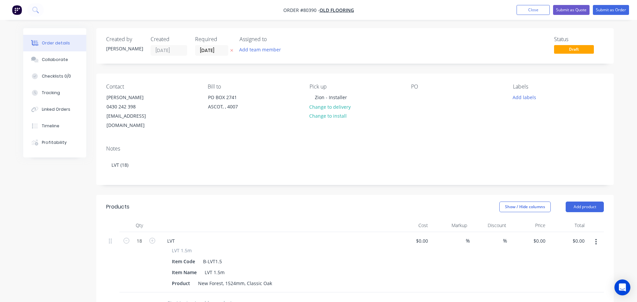
type input "$46.00"
type input "$828.00"
click at [219, 49] on input "[DATE]" at bounding box center [209, 50] width 32 height 10
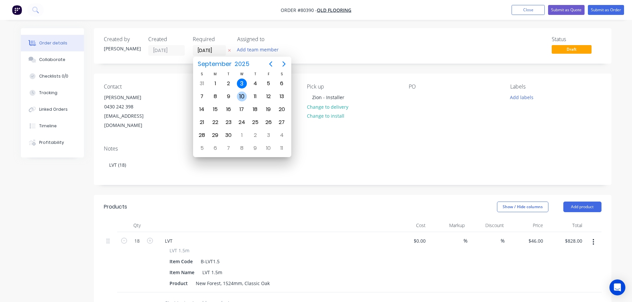
click at [247, 96] on div "10" at bounding box center [241, 96] width 13 height 13
type input "[DATE]"
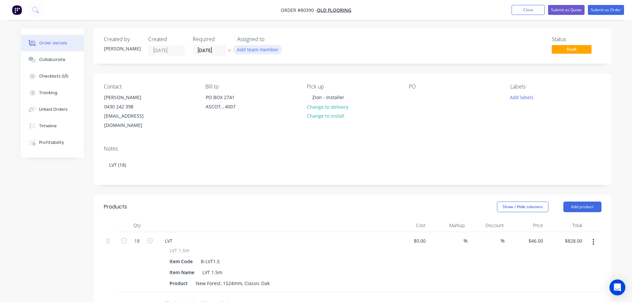
click at [247, 47] on button "Add team member" at bounding box center [257, 49] width 49 height 9
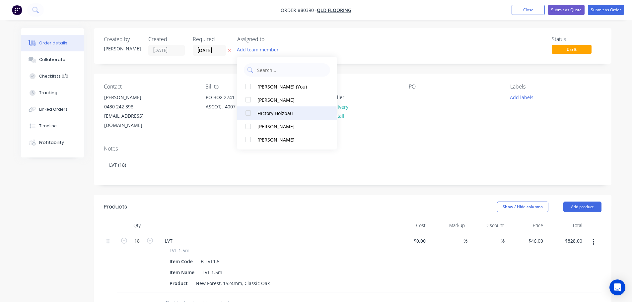
click at [246, 113] on div at bounding box center [247, 112] width 13 height 13
click at [377, 109] on div "Pick up Zion - Installer Change to delivery Change to install" at bounding box center [352, 107] width 91 height 47
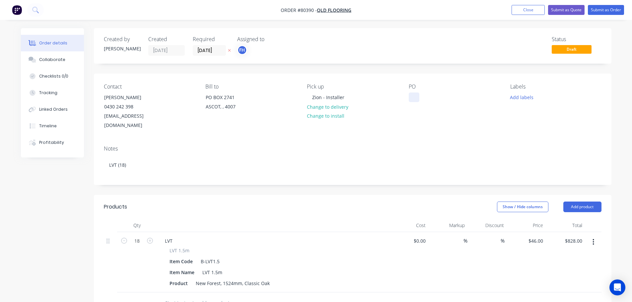
click at [416, 97] on div at bounding box center [413, 97] width 11 height 10
click at [520, 99] on button "Add labels" at bounding box center [521, 96] width 31 height 9
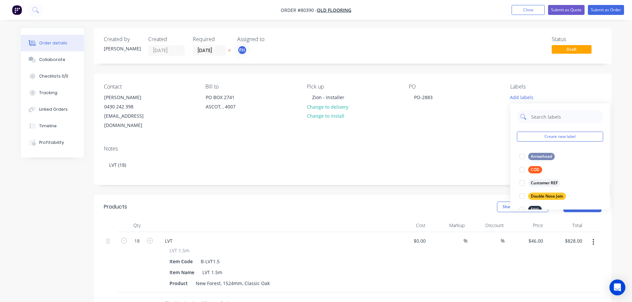
click at [553, 119] on input "text" at bounding box center [564, 116] width 69 height 13
type input "lvt"
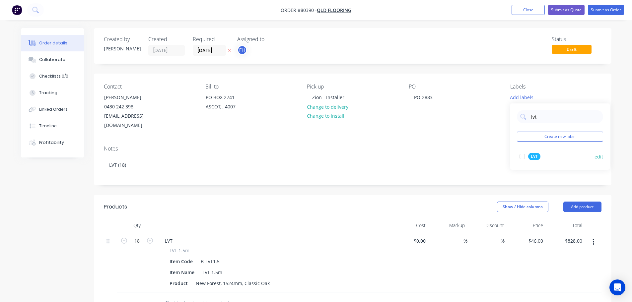
click at [523, 158] on div at bounding box center [521, 156] width 13 height 13
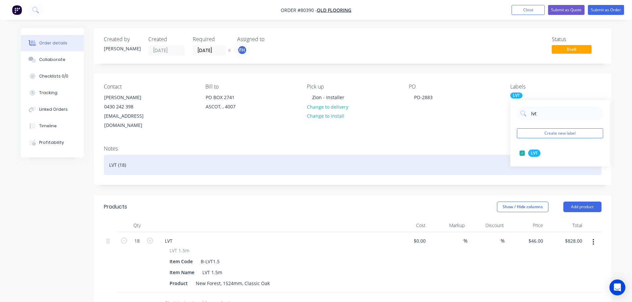
click at [123, 155] on div "LVT (18)" at bounding box center [352, 165] width 497 height 20
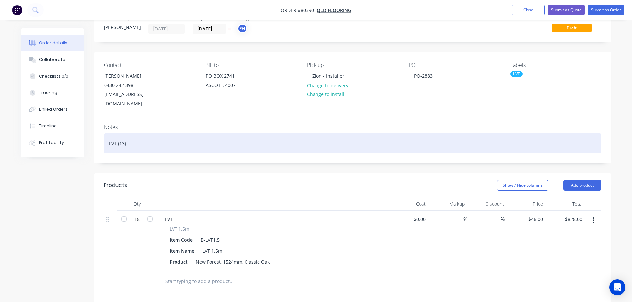
scroll to position [33, 0]
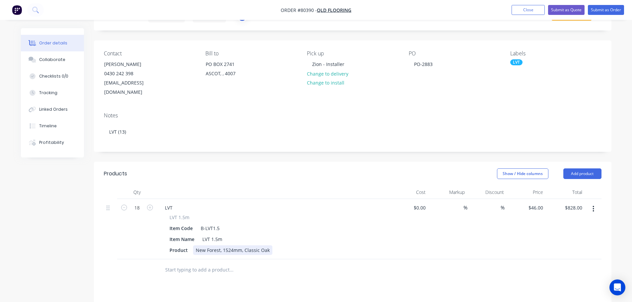
click at [197, 245] on div "New Forest, 1524mm, Classic Oak" at bounding box center [232, 250] width 79 height 10
click at [196, 245] on div "New Forest, 1524mm, Classic Oak" at bounding box center [232, 250] width 79 height 10
drag, startPoint x: 260, startPoint y: 242, endPoint x: 289, endPoint y: 244, distance: 29.2
click at [289, 245] on div "Product Decoline Mountain, 1524mm, Classic Oak" at bounding box center [272, 250] width 210 height 10
click at [125, 205] on icon "button" at bounding box center [124, 208] width 6 height 6
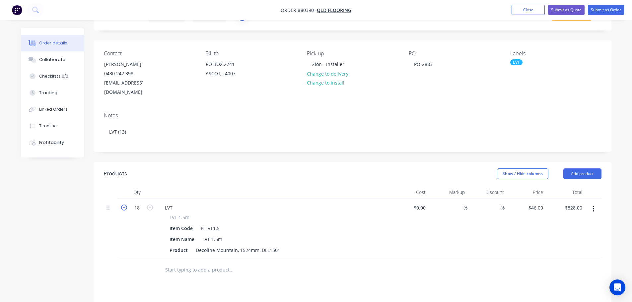
type input "17"
type input "$782.00"
click at [125, 205] on icon "button" at bounding box center [124, 208] width 6 height 6
type input "16"
type input "$736.00"
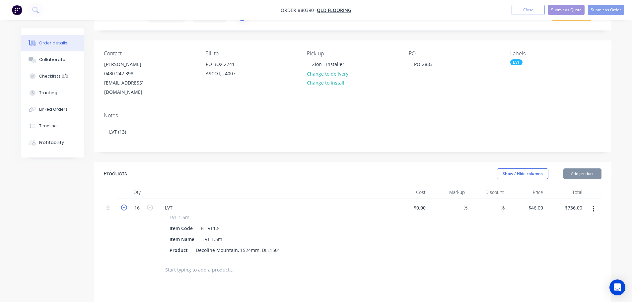
click at [125, 205] on icon "button" at bounding box center [124, 208] width 6 height 6
type input "14"
type input "$690.00"
click at [125, 205] on icon "button" at bounding box center [124, 208] width 6 height 6
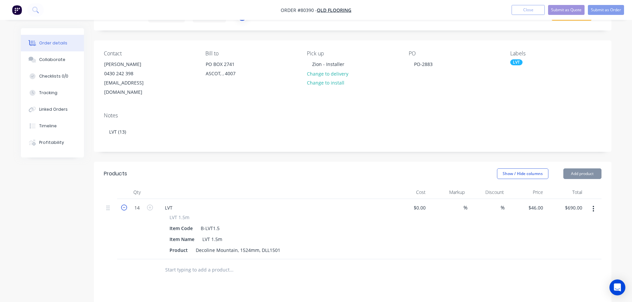
type input "13"
type input "$598.00"
click at [607, 7] on button "Submit as Order" at bounding box center [605, 10] width 36 height 10
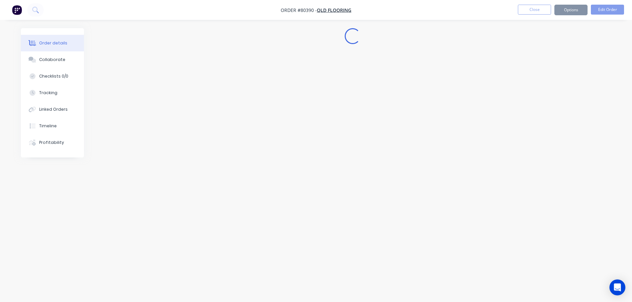
scroll to position [0, 0]
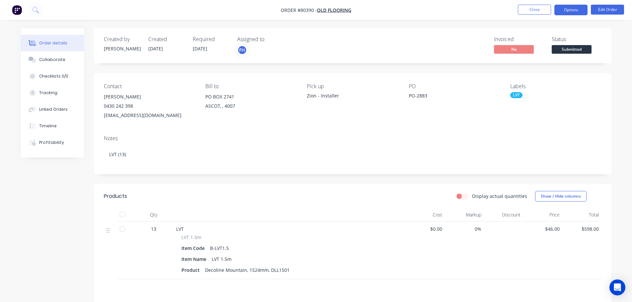
click at [579, 6] on button "Options" at bounding box center [570, 10] width 33 height 11
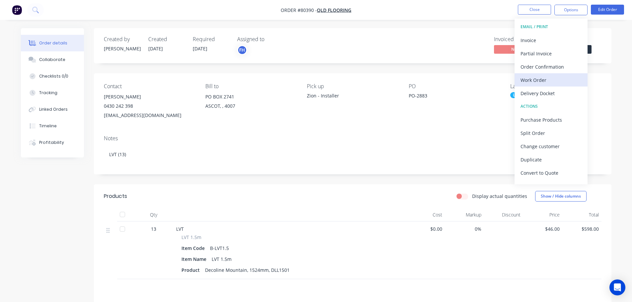
click at [538, 79] on div "Work Order" at bounding box center [550, 80] width 61 height 10
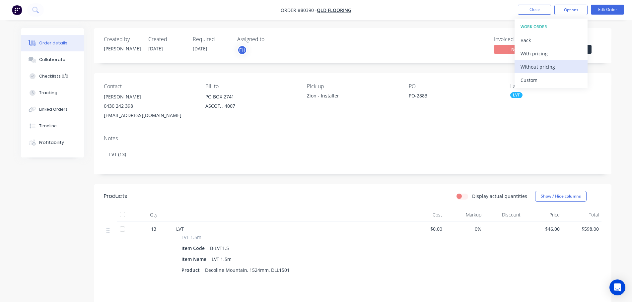
click at [531, 69] on div "Without pricing" at bounding box center [550, 67] width 61 height 10
click at [33, 8] on icon at bounding box center [34, 9] width 5 height 5
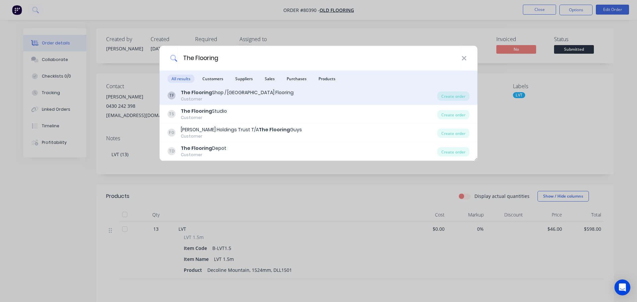
type input "The Flooring"
click at [189, 93] on b "The Flooring" at bounding box center [196, 92] width 31 height 7
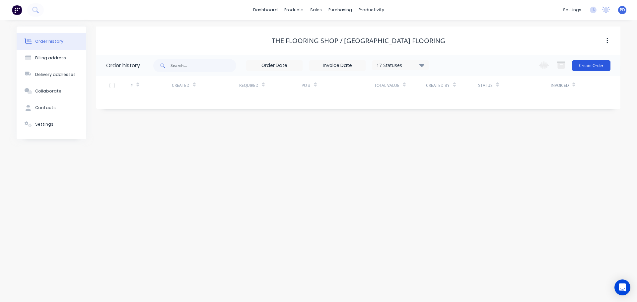
click at [579, 63] on button "Create Order" at bounding box center [591, 65] width 38 height 11
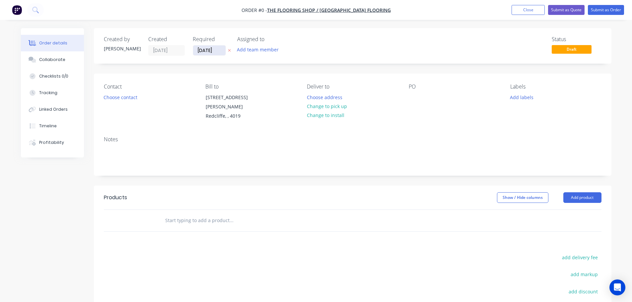
click at [217, 50] on input "[DATE]" at bounding box center [209, 50] width 32 height 10
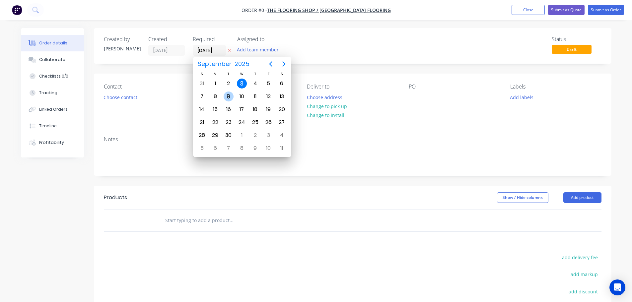
click at [226, 98] on div "9" at bounding box center [228, 97] width 10 height 10
type input "[DATE]"
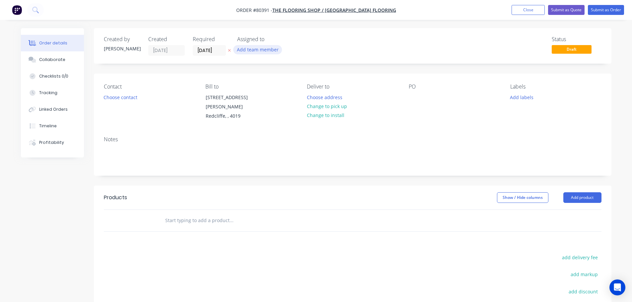
click at [247, 52] on button "Add team member" at bounding box center [257, 49] width 49 height 9
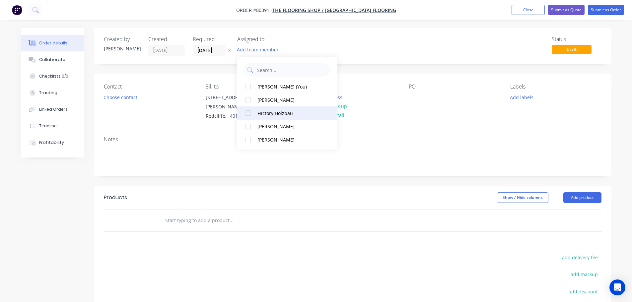
click at [248, 114] on div at bounding box center [247, 112] width 13 height 13
click at [124, 97] on button "Choose contact" at bounding box center [120, 96] width 41 height 9
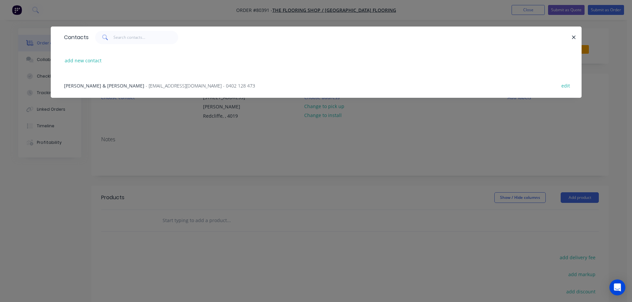
click at [94, 86] on span "Eli & Steph Rochford" at bounding box center [104, 86] width 80 height 6
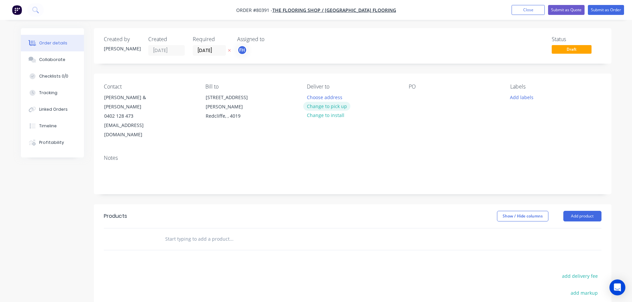
click at [317, 106] on button "Change to pick up" at bounding box center [326, 106] width 47 height 9
click at [312, 95] on div at bounding box center [312, 97] width 11 height 10
click at [418, 96] on div at bounding box center [413, 97] width 11 height 10
click at [528, 98] on button "Add labels" at bounding box center [521, 96] width 31 height 9
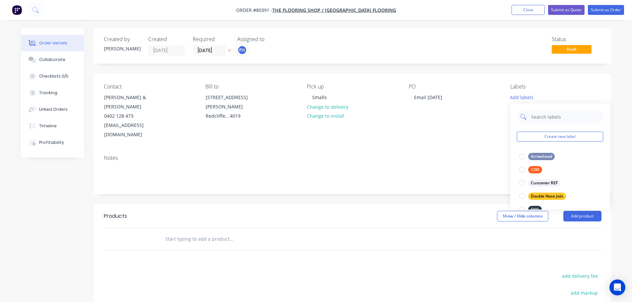
click at [538, 118] on input "text" at bounding box center [564, 116] width 69 height 13
type input "eng"
click at [520, 156] on div at bounding box center [521, 156] width 13 height 13
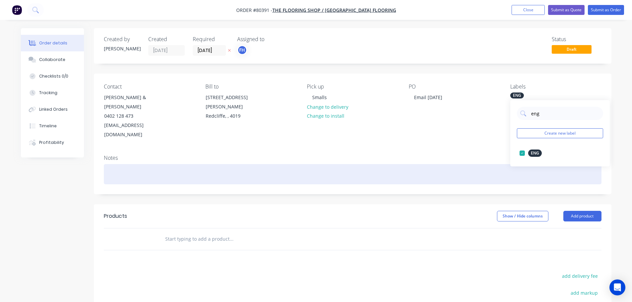
click at [115, 164] on div at bounding box center [352, 174] width 497 height 20
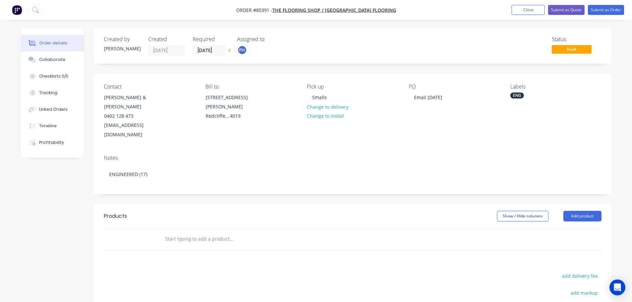
click at [177, 232] on input "text" at bounding box center [231, 238] width 133 height 13
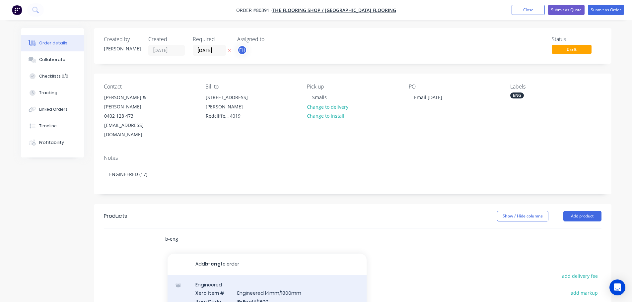
type input "b-eng"
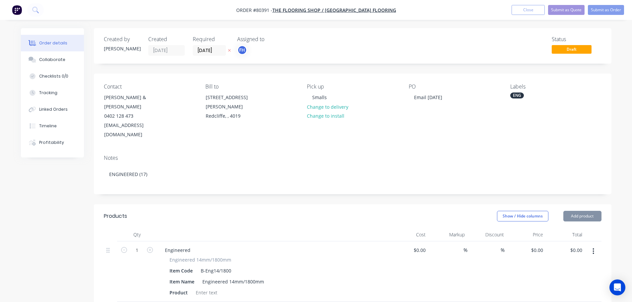
type input "$67.00"
click at [140, 245] on input "1" at bounding box center [136, 250] width 17 height 10
type input "17"
type input "$1,139.00"
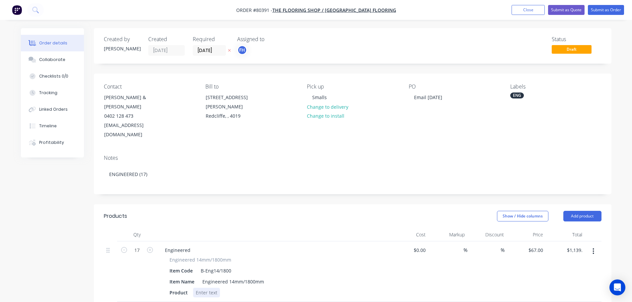
click at [210, 288] on div at bounding box center [206, 293] width 27 height 10
click at [207, 288] on div at bounding box center [206, 293] width 27 height 10
click at [608, 9] on button "Submit as Order" at bounding box center [605, 10] width 36 height 10
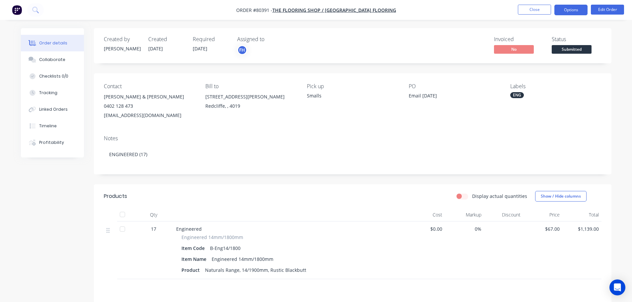
click at [564, 7] on button "Options" at bounding box center [570, 10] width 33 height 11
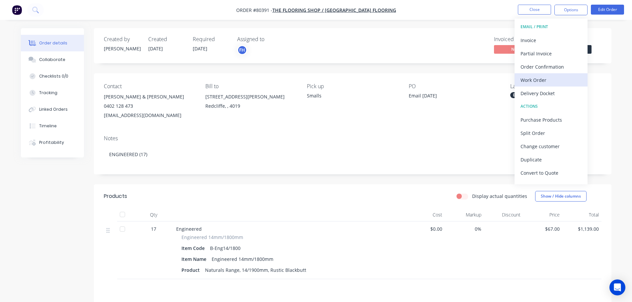
click at [551, 85] on div "Work Order" at bounding box center [550, 80] width 61 height 10
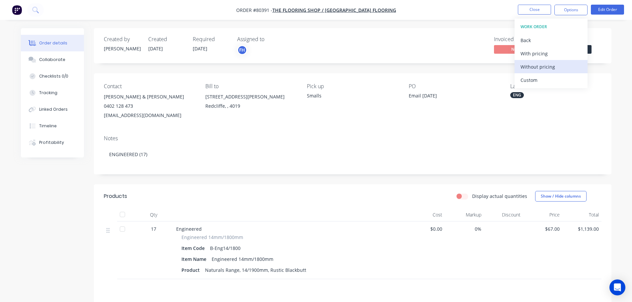
click at [554, 70] on div "Without pricing" at bounding box center [550, 67] width 61 height 10
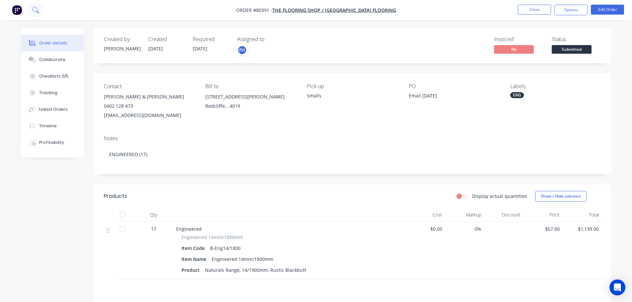
click at [34, 10] on icon at bounding box center [35, 10] width 6 height 6
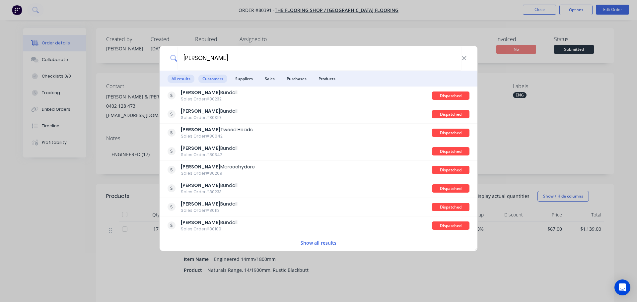
type input "harvey norman"
click at [221, 76] on span "Customers" at bounding box center [212, 79] width 29 height 8
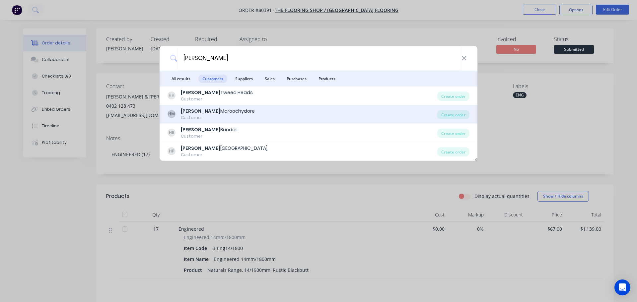
click at [199, 114] on b "Harvey Norman" at bounding box center [200, 111] width 39 height 7
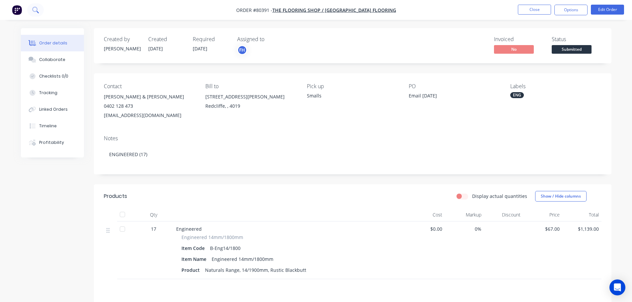
click at [35, 8] on icon at bounding box center [35, 10] width 6 height 6
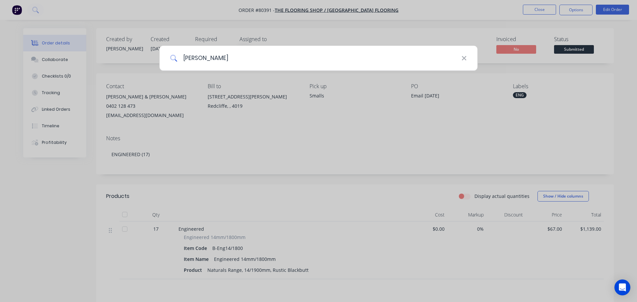
type input "harvey norman"
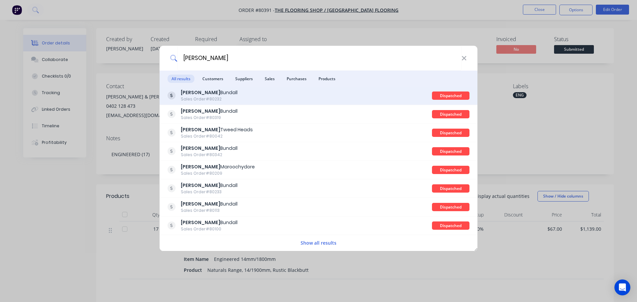
click at [210, 93] on b "Harvey Norman" at bounding box center [200, 92] width 39 height 7
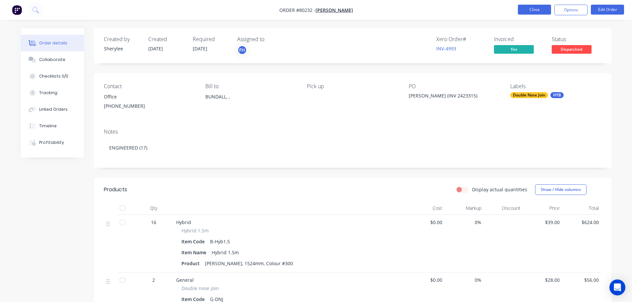
click at [535, 12] on button "Close" at bounding box center [534, 10] width 33 height 10
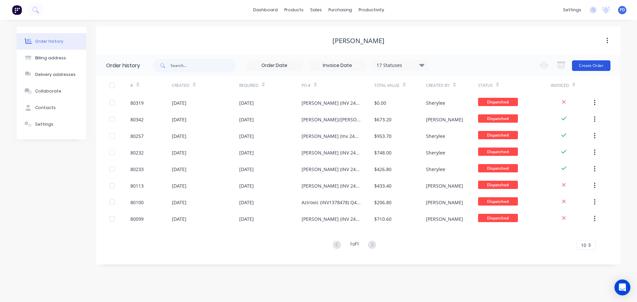
click at [589, 66] on button "Create Order" at bounding box center [591, 65] width 38 height 11
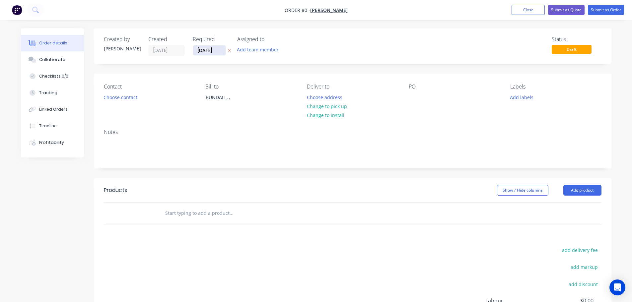
click at [216, 53] on input "[DATE]" at bounding box center [209, 50] width 32 height 10
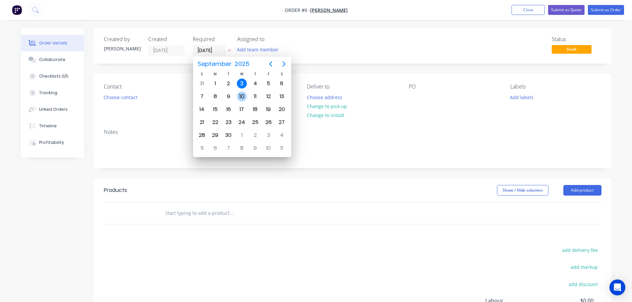
click at [241, 98] on div "10" at bounding box center [242, 97] width 10 height 10
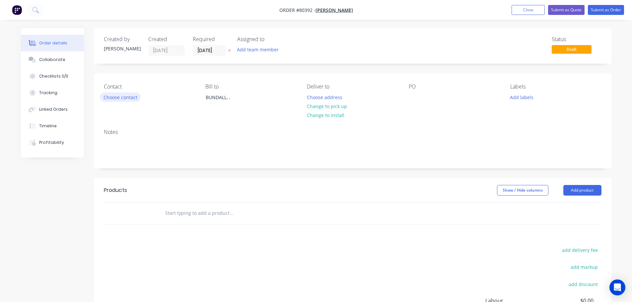
click at [125, 100] on button "Choose contact" at bounding box center [120, 96] width 41 height 9
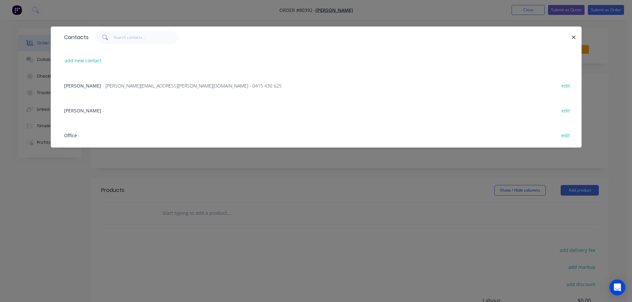
click at [85, 109] on span "Cameron Woodward" at bounding box center [82, 110] width 37 height 6
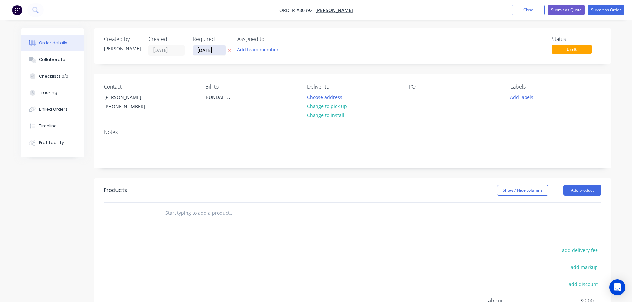
click at [218, 54] on input "[DATE]" at bounding box center [209, 50] width 32 height 10
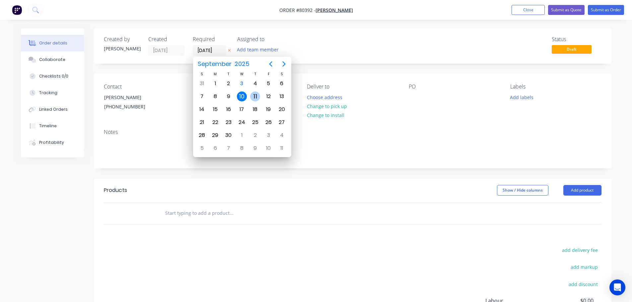
click at [253, 96] on div "11" at bounding box center [255, 97] width 10 height 10
type input "11/09/25"
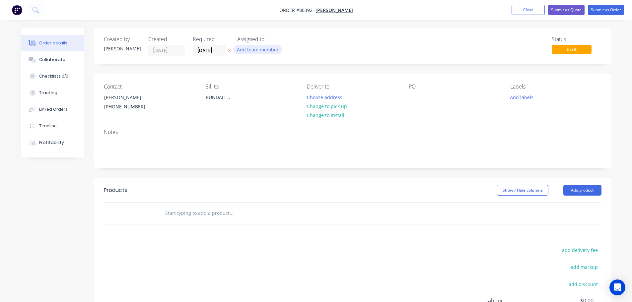
click at [255, 51] on button "Add team member" at bounding box center [257, 49] width 49 height 9
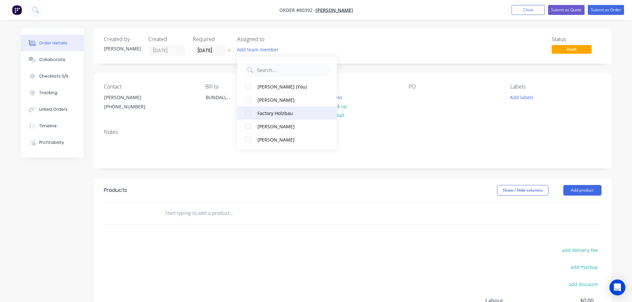
click at [248, 113] on div at bounding box center [247, 112] width 13 height 13
click at [172, 128] on div "Notes" at bounding box center [352, 146] width 517 height 44
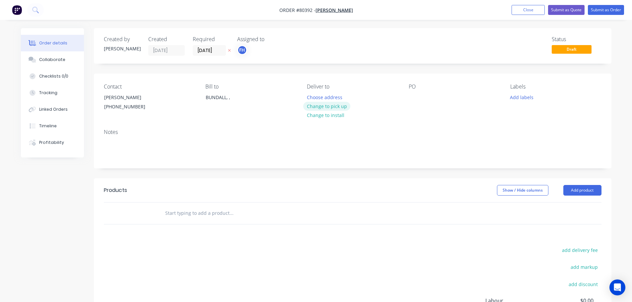
click at [336, 105] on button "Change to pick up" at bounding box center [326, 106] width 47 height 9
click at [414, 97] on div at bounding box center [413, 97] width 11 height 10
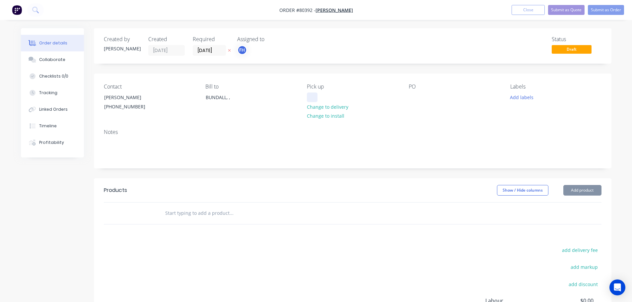
click at [309, 97] on div at bounding box center [312, 97] width 11 height 10
click at [417, 93] on div at bounding box center [413, 97] width 11 height 10
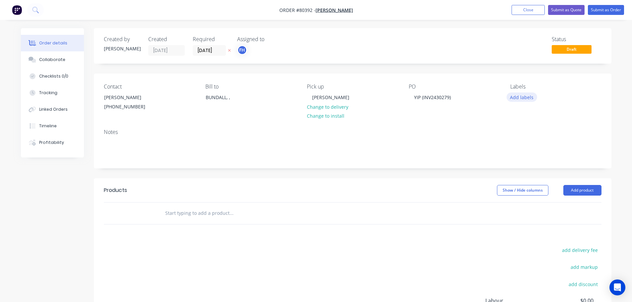
click at [522, 98] on button "Add labels" at bounding box center [521, 96] width 31 height 9
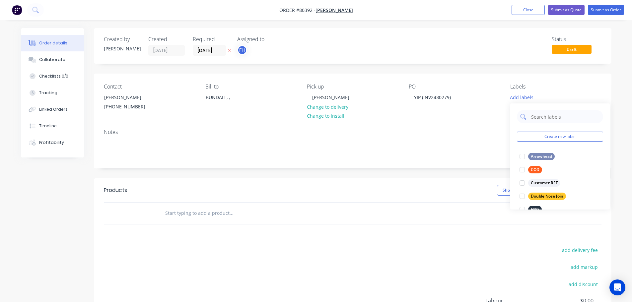
click at [537, 119] on input "text" at bounding box center [564, 116] width 69 height 13
type input "hy"
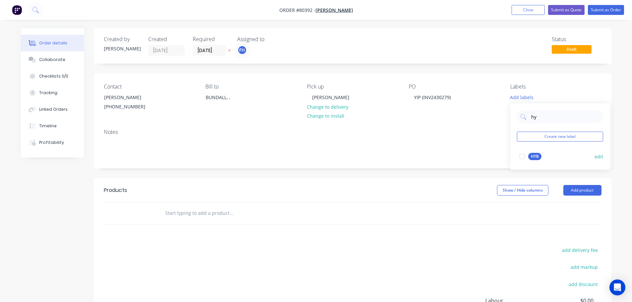
click at [522, 155] on div at bounding box center [521, 156] width 13 height 13
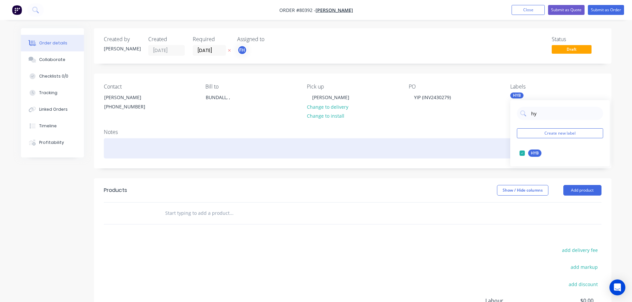
click at [117, 151] on div at bounding box center [352, 148] width 497 height 20
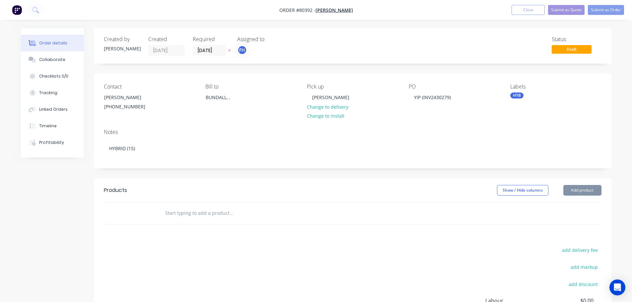
click at [179, 219] on input "text" at bounding box center [231, 213] width 133 height 13
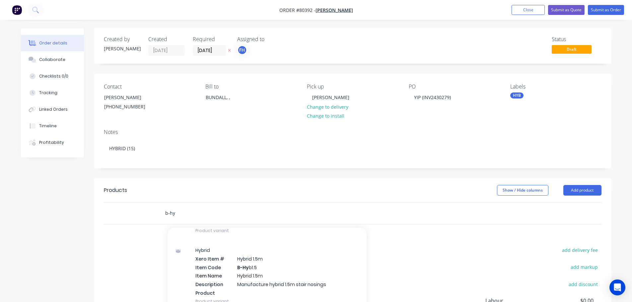
scroll to position [232, 0]
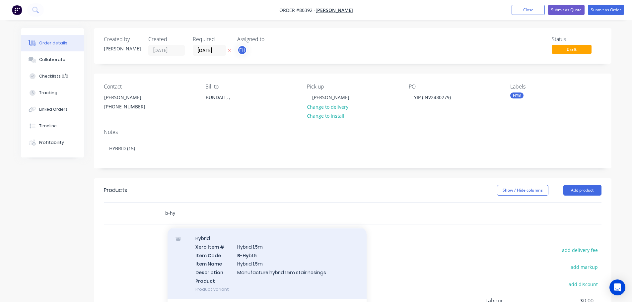
type input "b-hy"
click at [229, 263] on div "Hybrid Xero Item # Hybrid 1.5m Item Code B-Hy b1.5 Item Name Hybrid 1.5m Descri…" at bounding box center [266, 263] width 199 height 71
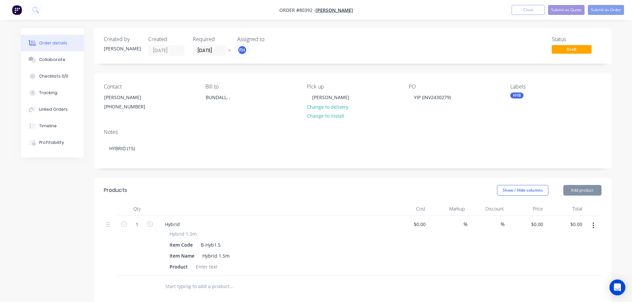
type input "$39.00"
click at [151, 225] on icon "button" at bounding box center [150, 224] width 6 height 6
type input "2"
type input "$78.00"
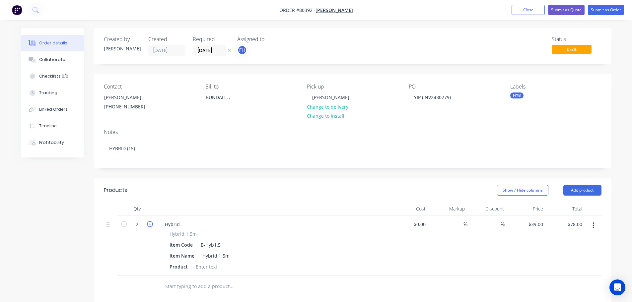
click at [151, 225] on icon "button" at bounding box center [150, 224] width 6 height 6
type input "4"
type input "$117.00"
click at [151, 225] on icon "button" at bounding box center [150, 224] width 6 height 6
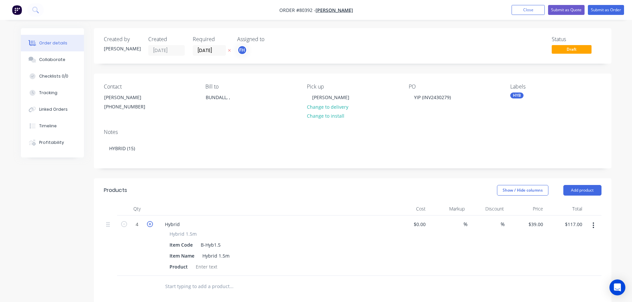
click at [151, 225] on icon "button" at bounding box center [150, 224] width 6 height 6
type input "6"
type input "$156.00"
click at [151, 225] on icon "button" at bounding box center [150, 224] width 6 height 6
type input "7"
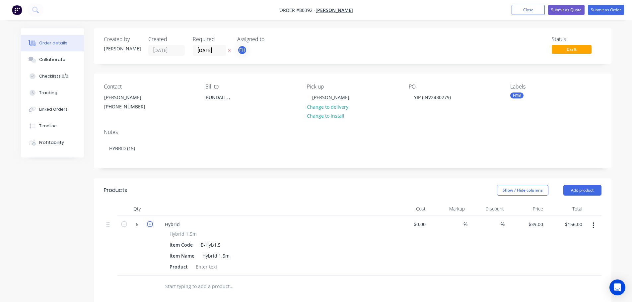
type input "$234.00"
click at [151, 225] on icon "button" at bounding box center [150, 224] width 6 height 6
type input "8"
type input "$273.00"
click at [151, 225] on icon "button" at bounding box center [150, 224] width 6 height 6
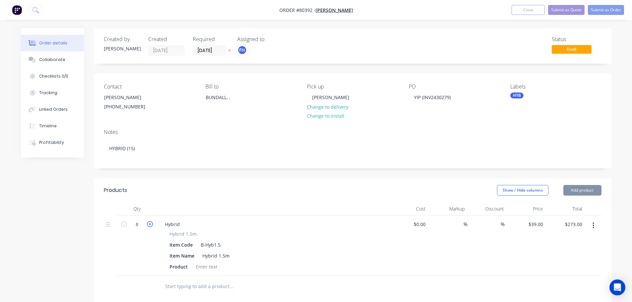
click at [151, 225] on icon "button" at bounding box center [150, 224] width 6 height 6
type input "10"
type input "$351.00"
click at [151, 225] on icon "button" at bounding box center [150, 224] width 6 height 6
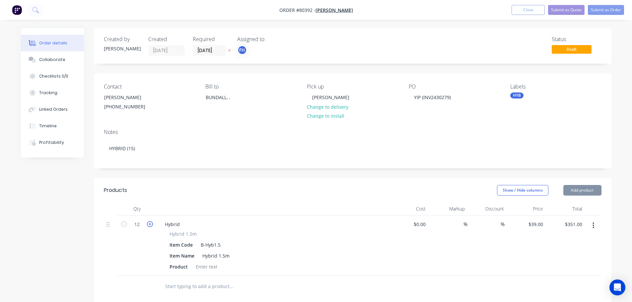
click at [151, 225] on icon "button" at bounding box center [150, 224] width 6 height 6
type input "13"
type input "$468.00"
click at [151, 225] on icon "button" at bounding box center [150, 224] width 6 height 6
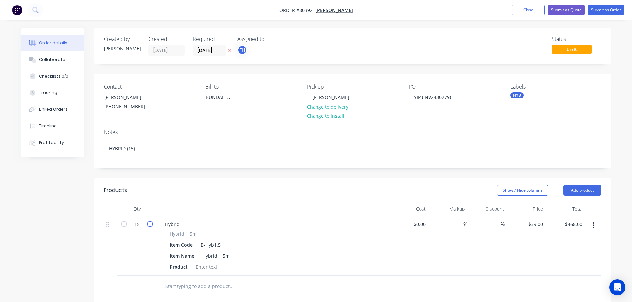
click at [151, 225] on icon "button" at bounding box center [150, 224] width 6 height 6
type input "16"
type input "$624.00"
click at [125, 225] on icon "button" at bounding box center [124, 224] width 6 height 6
type input "15"
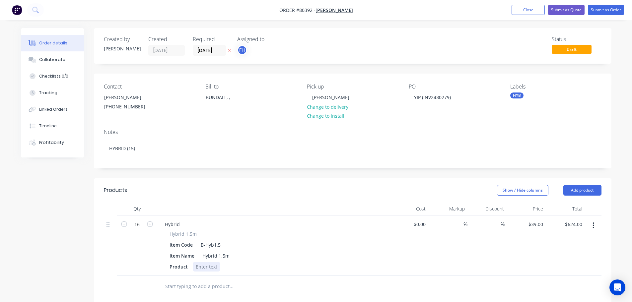
type input "$585.00"
click at [198, 267] on div at bounding box center [206, 267] width 27 height 10
click at [214, 268] on div "Neptunr - High Gloss, 1620mm, SG Freshwater" at bounding box center [247, 267] width 108 height 10
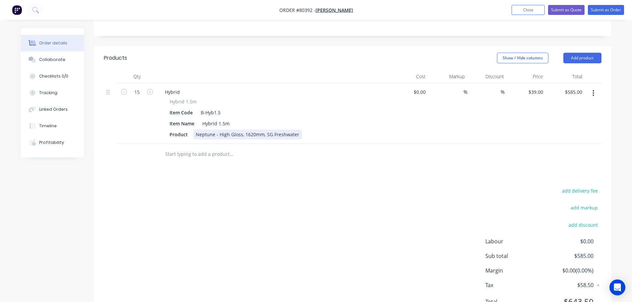
scroll to position [133, 0]
click at [194, 154] on input "text" at bounding box center [231, 153] width 133 height 13
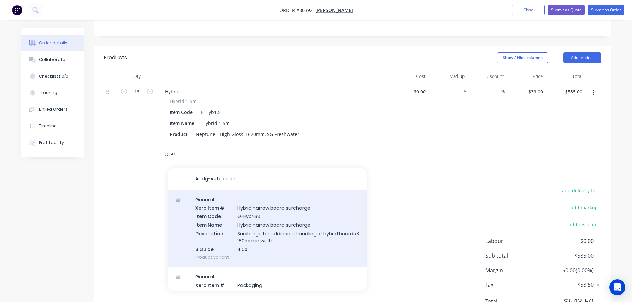
type input "g-su"
click at [258, 221] on div "General Xero Item # Hybrid narrow board surcharge Item Code G-HybNBS Item Name …" at bounding box center [266, 229] width 199 height 78
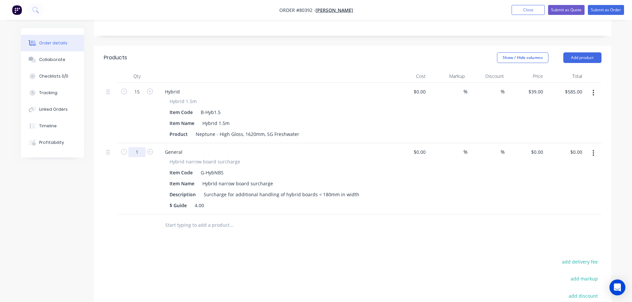
click at [141, 97] on input "1" at bounding box center [136, 92] width 17 height 10
type input "17"
click at [533, 152] on div "0 0" at bounding box center [525, 178] width 39 height 71
type input "$4.00"
type input "$68.00"
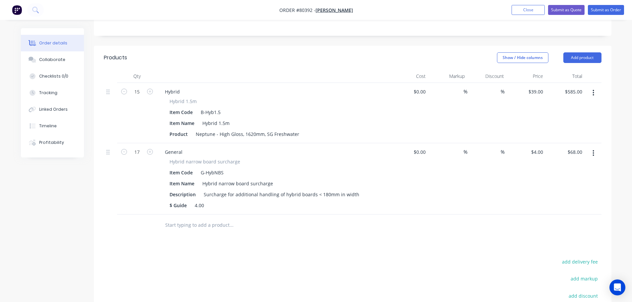
click at [451, 187] on div "%" at bounding box center [447, 178] width 39 height 71
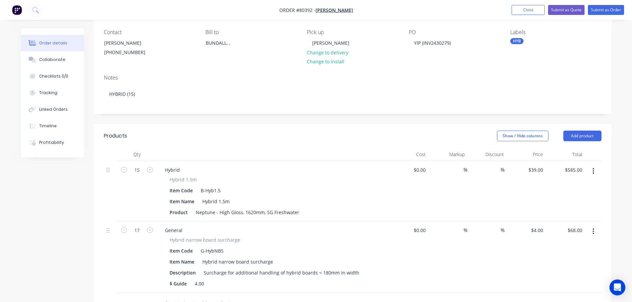
scroll to position [0, 0]
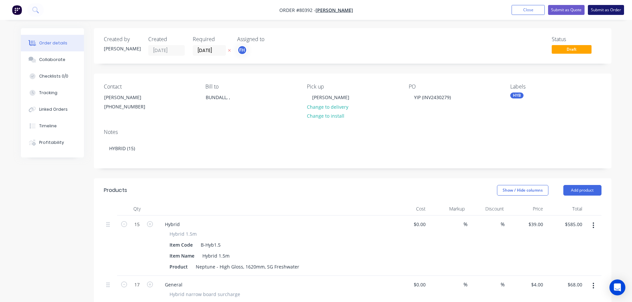
click at [607, 11] on button "Submit as Order" at bounding box center [605, 10] width 36 height 10
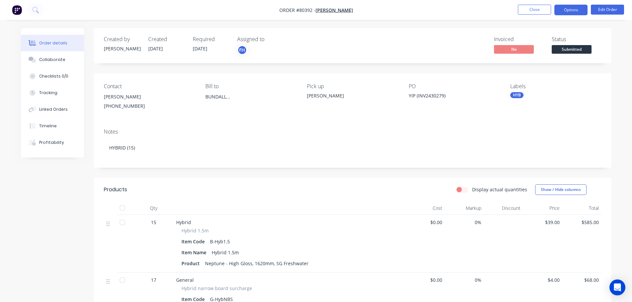
click at [573, 13] on button "Options" at bounding box center [570, 10] width 33 height 11
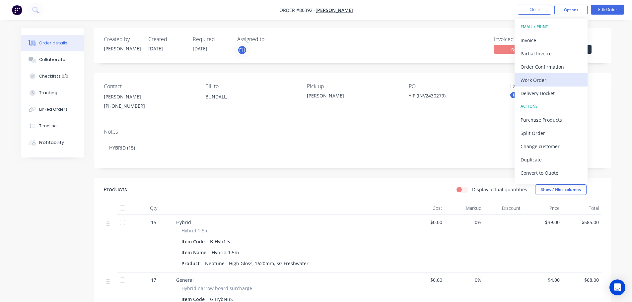
click at [537, 80] on div "Work Order" at bounding box center [550, 80] width 61 height 10
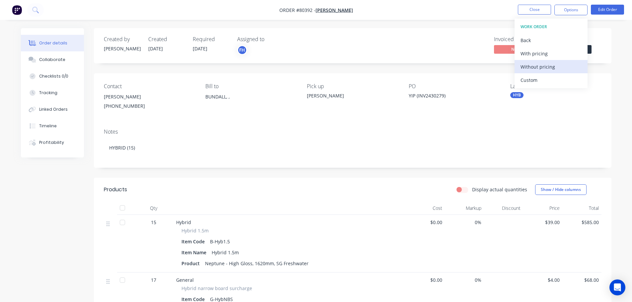
click at [537, 69] on div "Without pricing" at bounding box center [550, 67] width 61 height 10
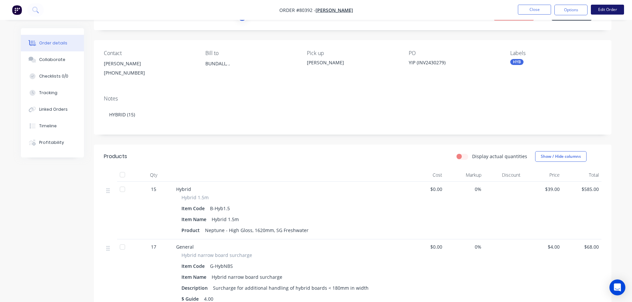
click at [606, 12] on button "Edit Order" at bounding box center [606, 10] width 33 height 10
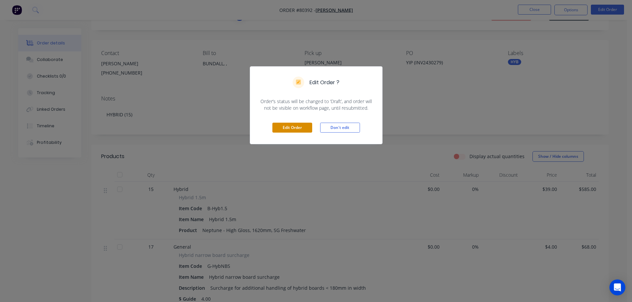
click at [291, 126] on button "Edit Order" at bounding box center [292, 128] width 40 height 10
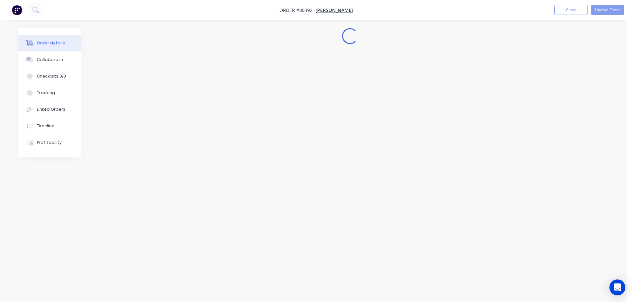
scroll to position [0, 0]
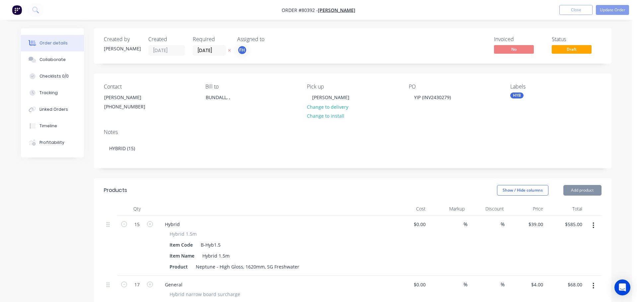
type input "$39.00"
type input "$585.00"
type input "$4.00"
type input "$68.00"
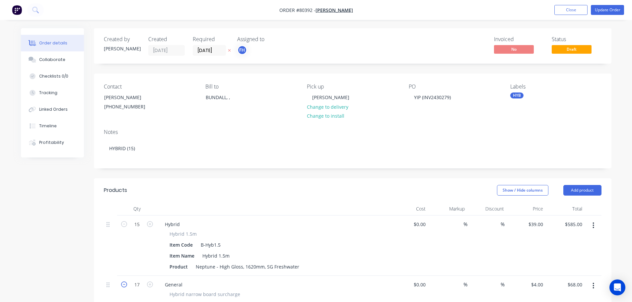
click at [123, 285] on icon "button" at bounding box center [124, 284] width 6 height 6
type input "16"
type input "$64.00"
click at [123, 285] on icon "button" at bounding box center [124, 284] width 6 height 6
type input "15"
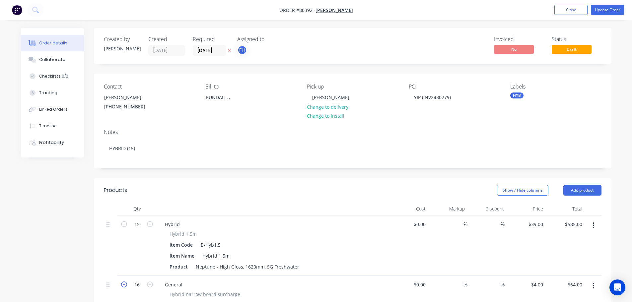
type input "$60.00"
click at [600, 10] on button "Update Order" at bounding box center [606, 10] width 33 height 10
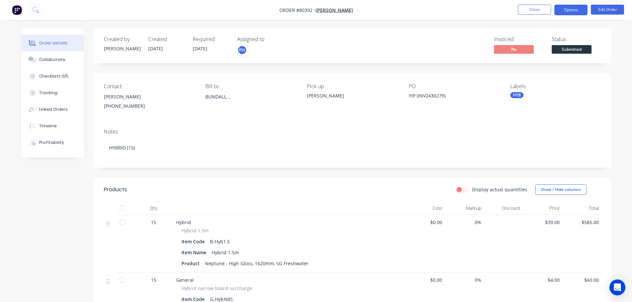
click at [575, 8] on button "Options" at bounding box center [570, 10] width 33 height 11
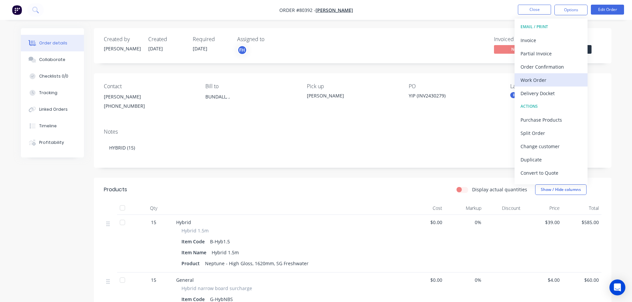
click at [526, 85] on button "Work Order" at bounding box center [550, 79] width 73 height 13
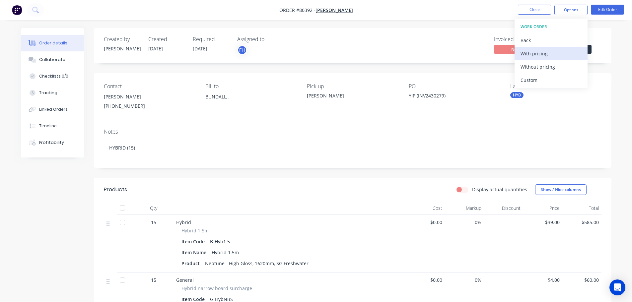
click at [528, 60] on button "With pricing" at bounding box center [550, 53] width 73 height 13
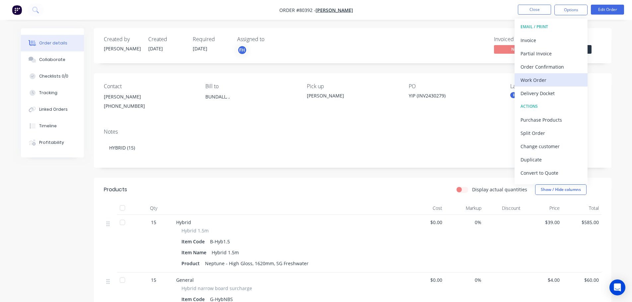
click at [532, 82] on div "Work Order" at bounding box center [550, 80] width 61 height 10
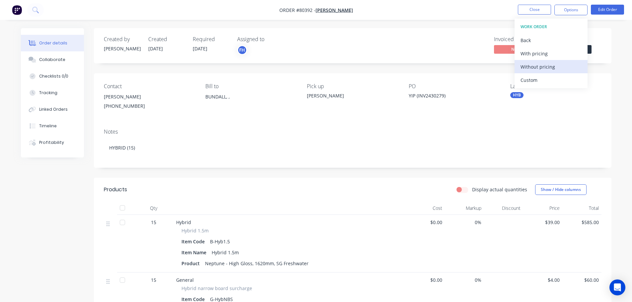
click at [532, 71] on div "Without pricing" at bounding box center [550, 67] width 61 height 10
click at [35, 11] on icon at bounding box center [35, 10] width 6 height 6
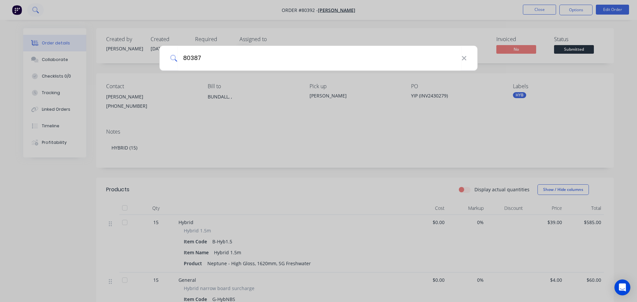
type input "80387"
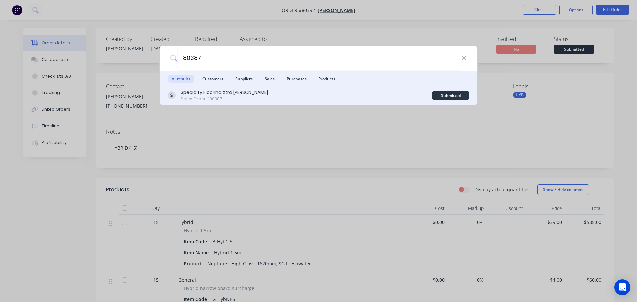
click at [218, 94] on div "Specialty Flooring Xtra [PERSON_NAME]" at bounding box center [224, 92] width 87 height 7
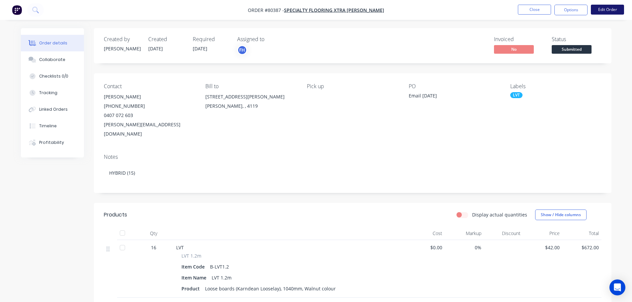
click at [600, 10] on button "Edit Order" at bounding box center [606, 10] width 33 height 10
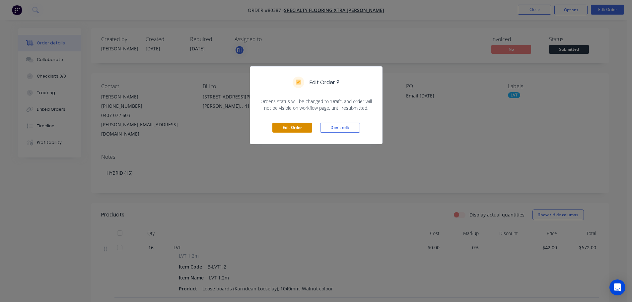
click at [281, 129] on button "Edit Order" at bounding box center [292, 128] width 40 height 10
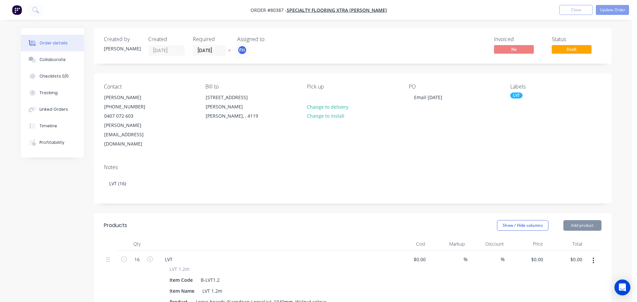
type input "$42.00"
type input "$672.00"
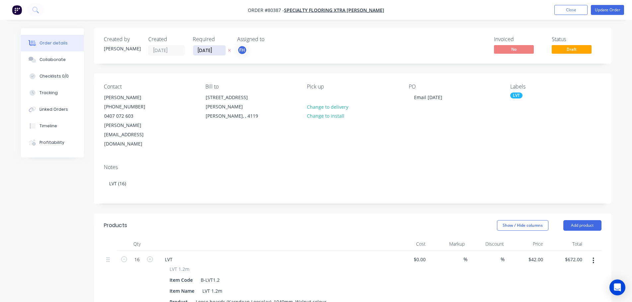
click at [219, 49] on input "[DATE]" at bounding box center [209, 50] width 32 height 10
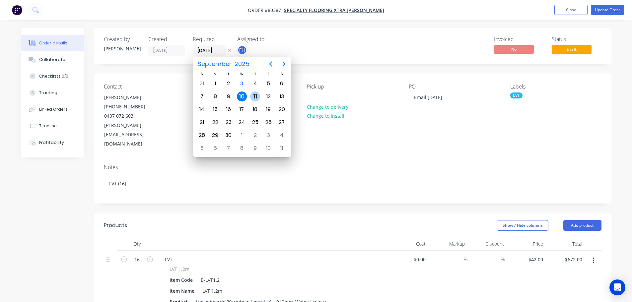
click at [252, 97] on div "11" at bounding box center [255, 97] width 10 height 10
type input "11/09/25"
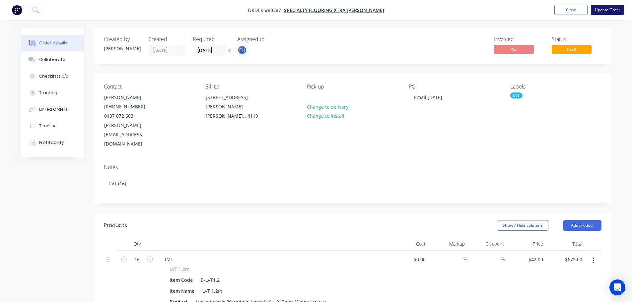
click at [603, 10] on button "Update Order" at bounding box center [606, 10] width 33 height 10
